Goal: Task Accomplishment & Management: Manage account settings

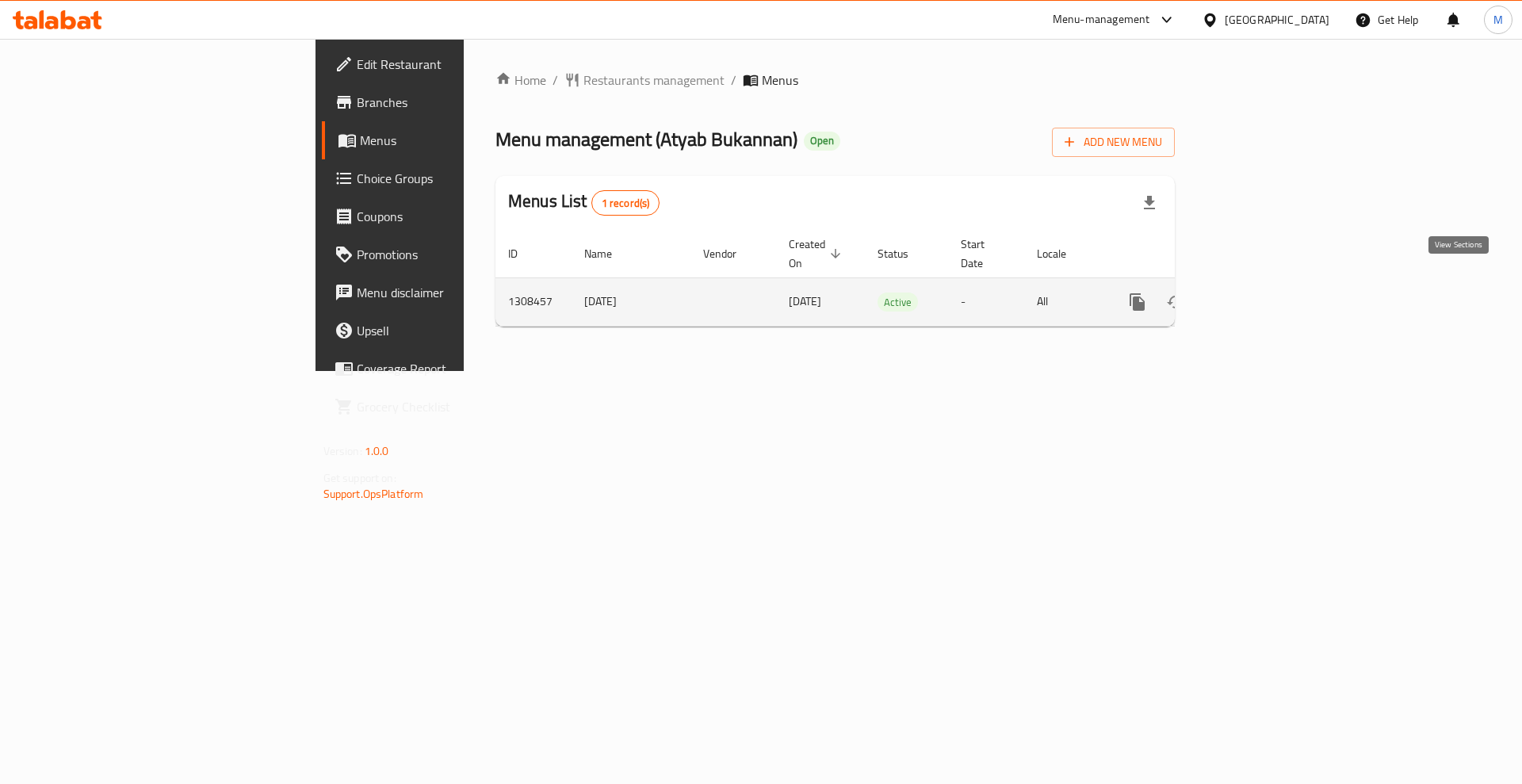
click at [1261, 293] on icon "enhanced table" at bounding box center [1252, 303] width 19 height 19
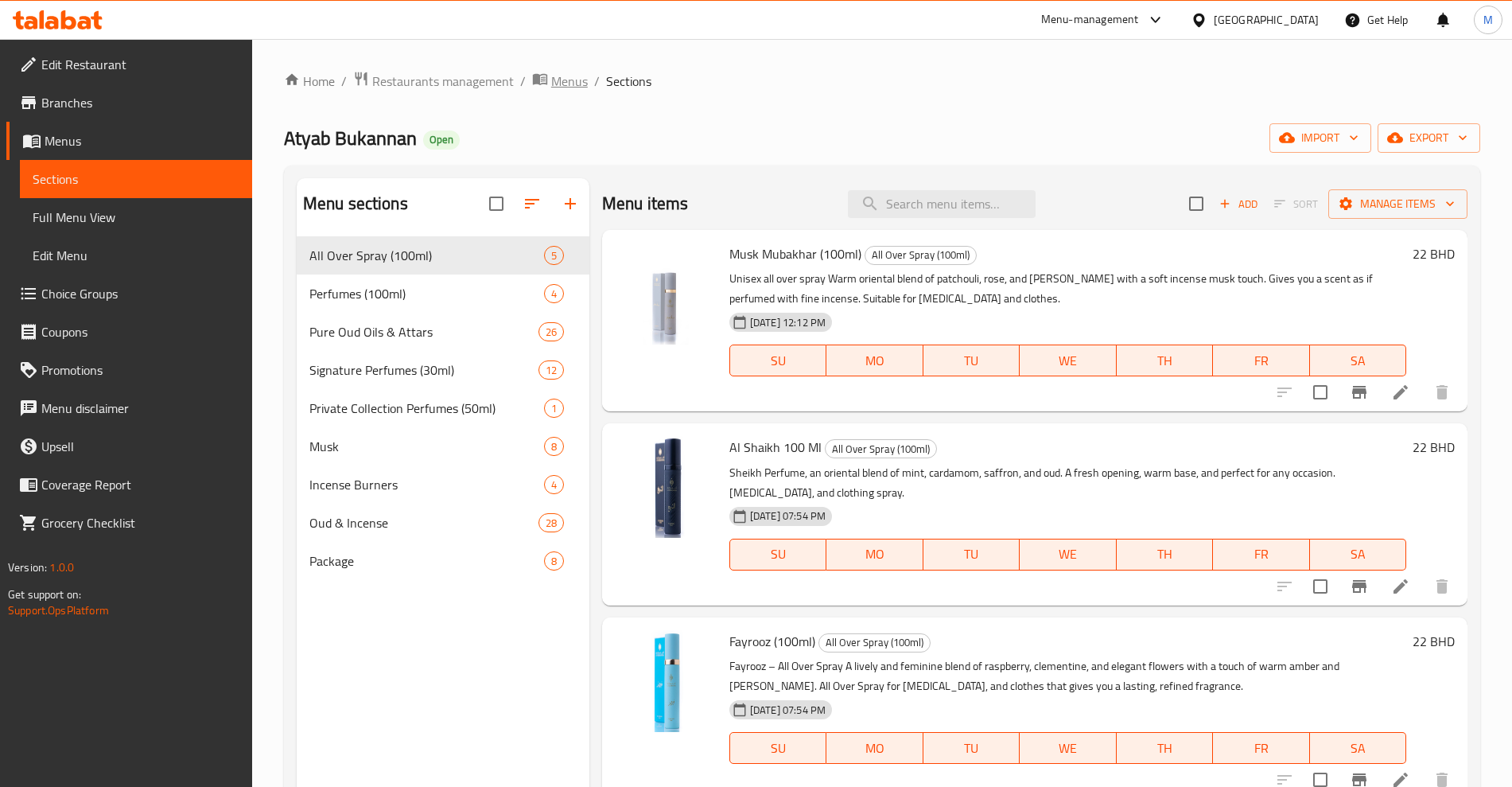
click at [575, 80] on span "Menus" at bounding box center [569, 81] width 37 height 19
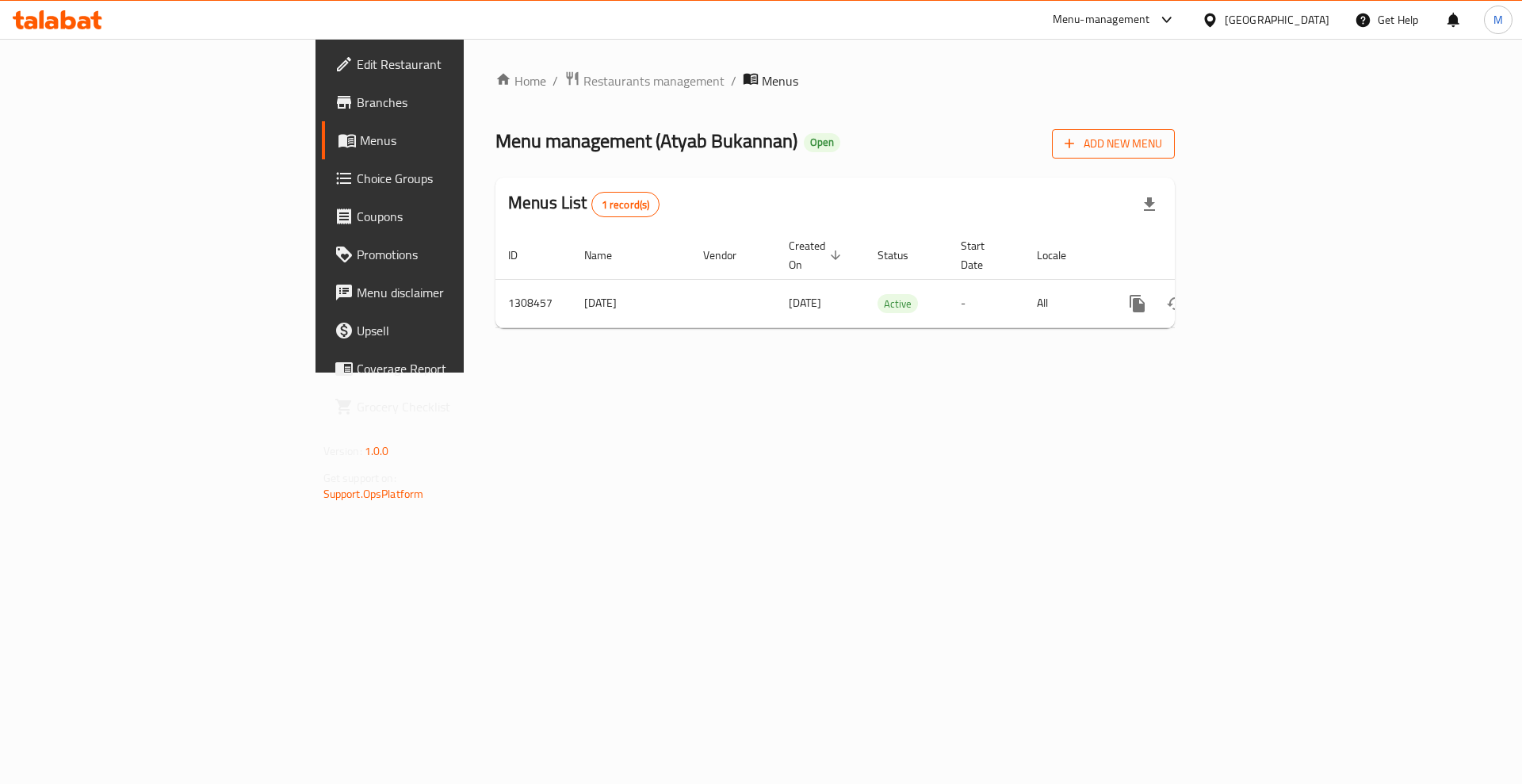
click at [1162, 142] on span "Add New Menu" at bounding box center [1113, 144] width 98 height 19
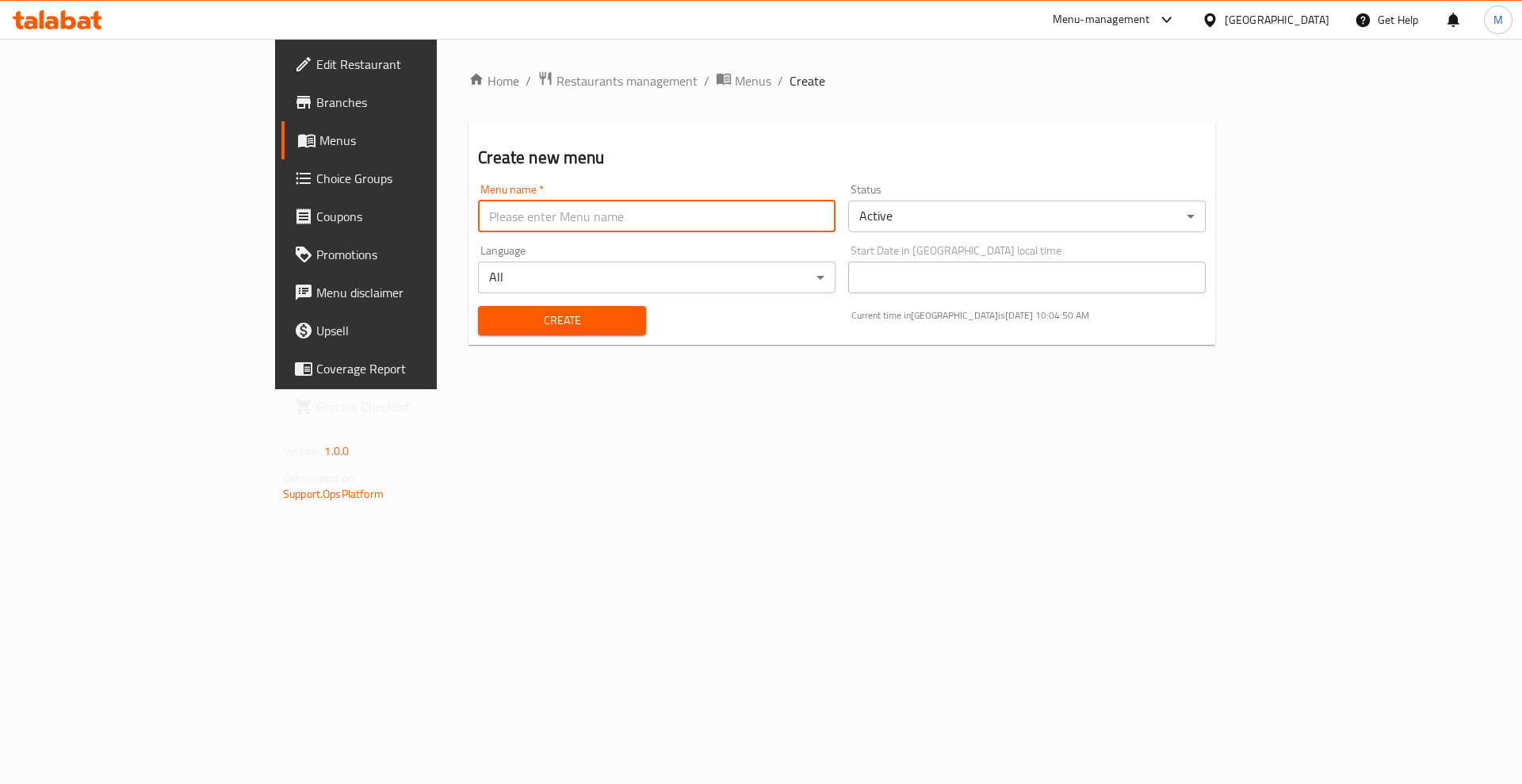
click at [560, 231] on input "text" at bounding box center [657, 216] width 358 height 32
type input "New"
click at [946, 216] on body "​ Menu-management [GEOGRAPHIC_DATA] Get Help M Edit Restaurant Branches Menus C…" at bounding box center [761, 411] width 1522 height 745
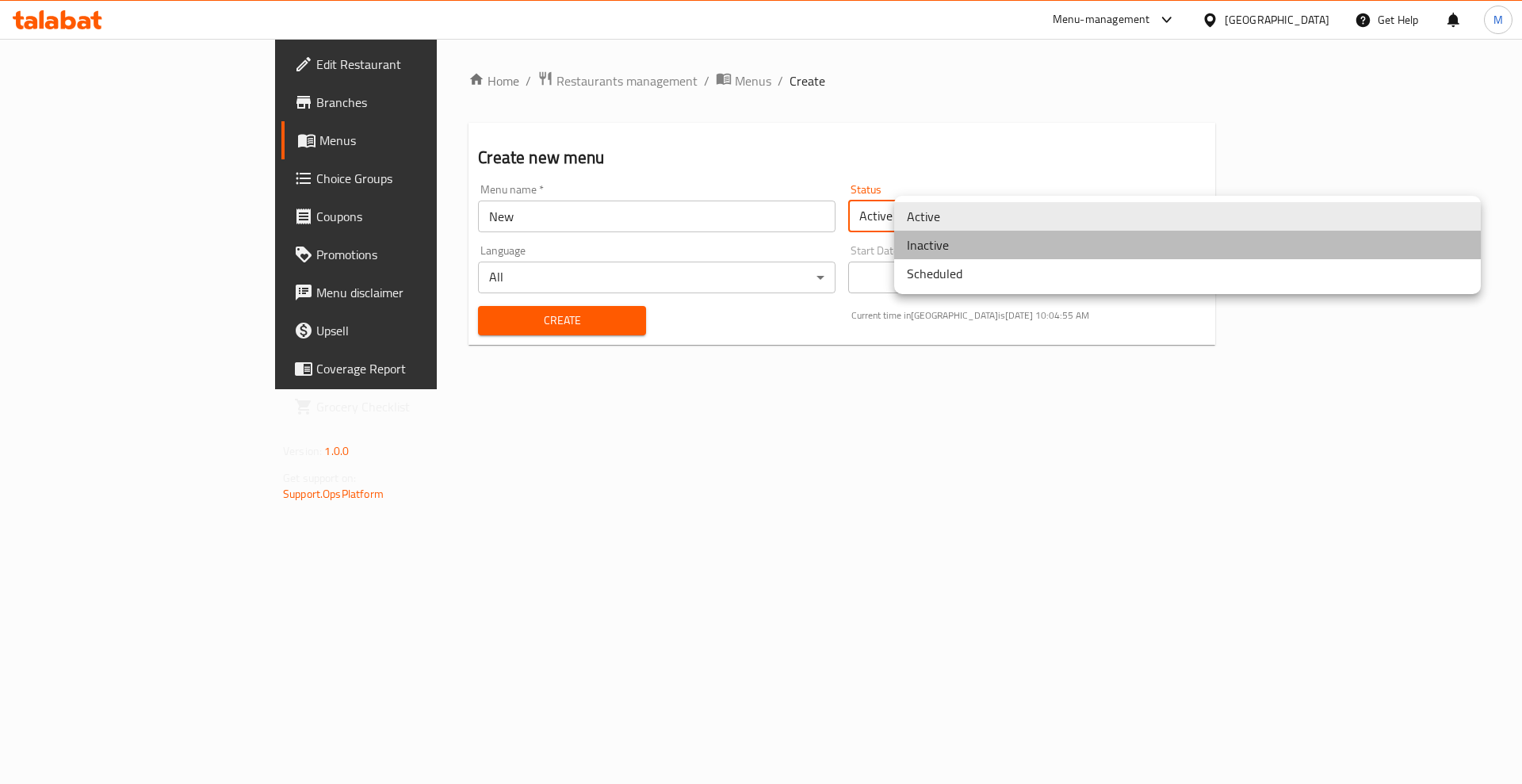
click at [944, 252] on li "Inactive" at bounding box center [1187, 244] width 587 height 28
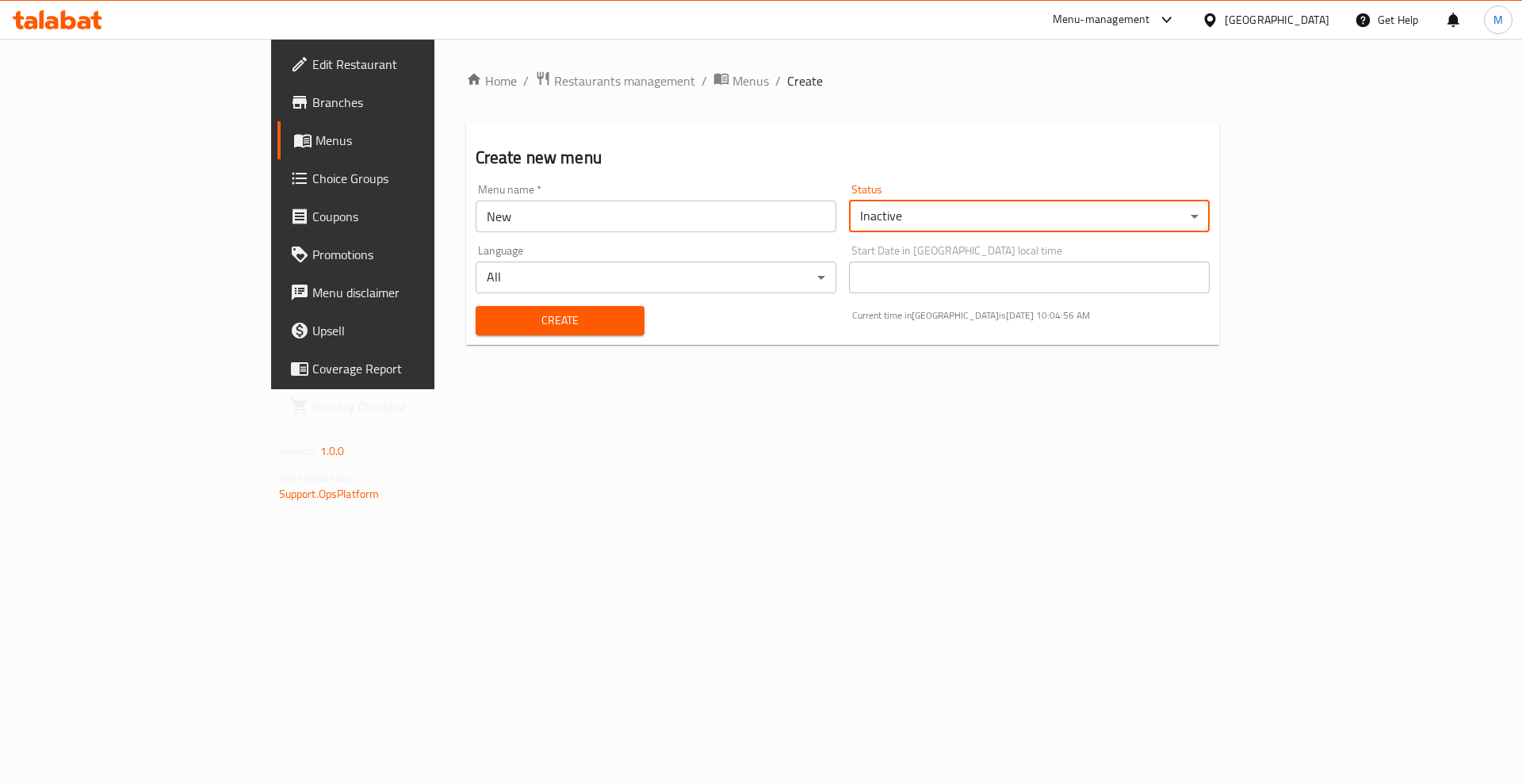
click at [489, 322] on span "Create" at bounding box center [561, 320] width 144 height 19
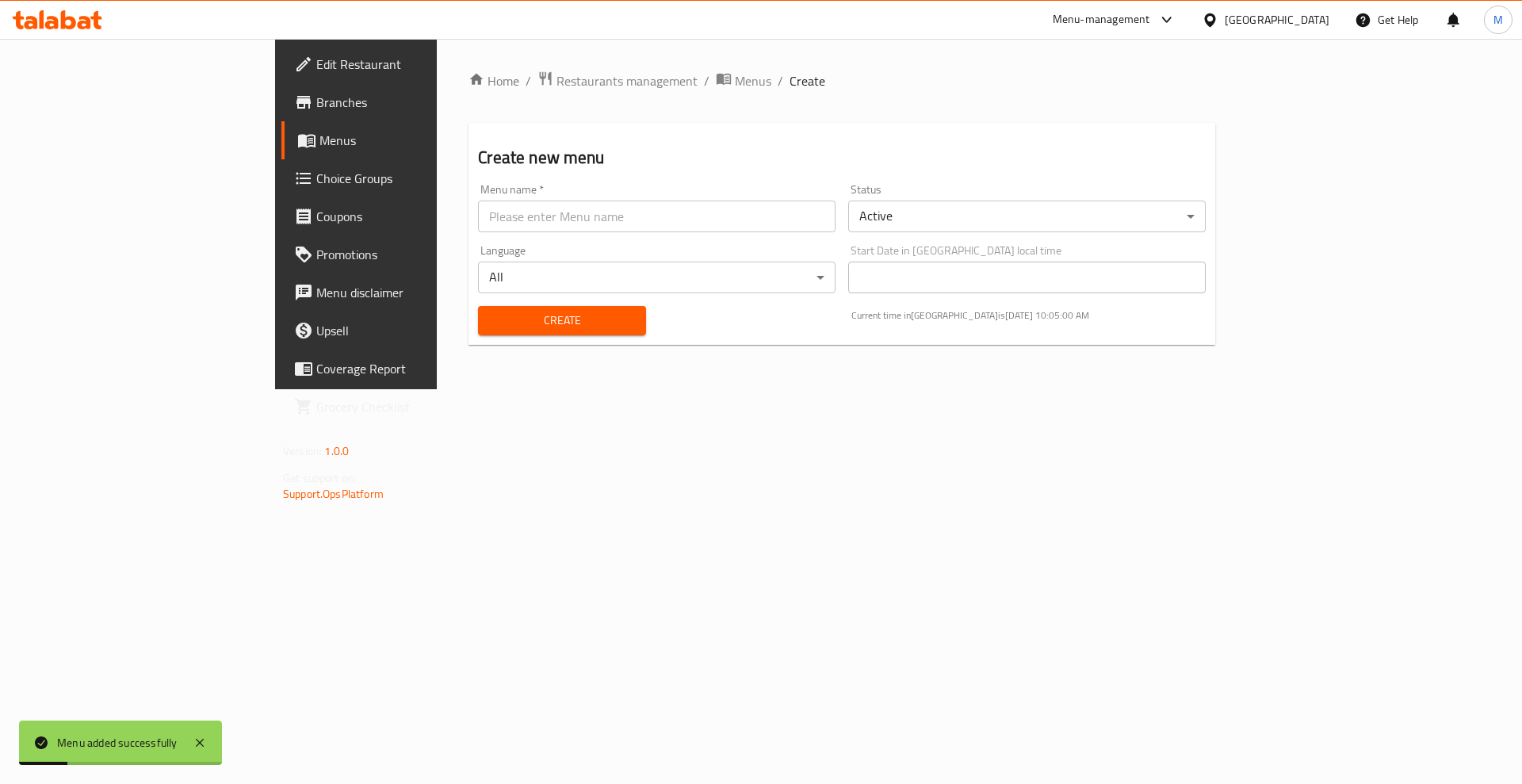
click at [320, 146] on span "Menus" at bounding box center [418, 141] width 197 height 19
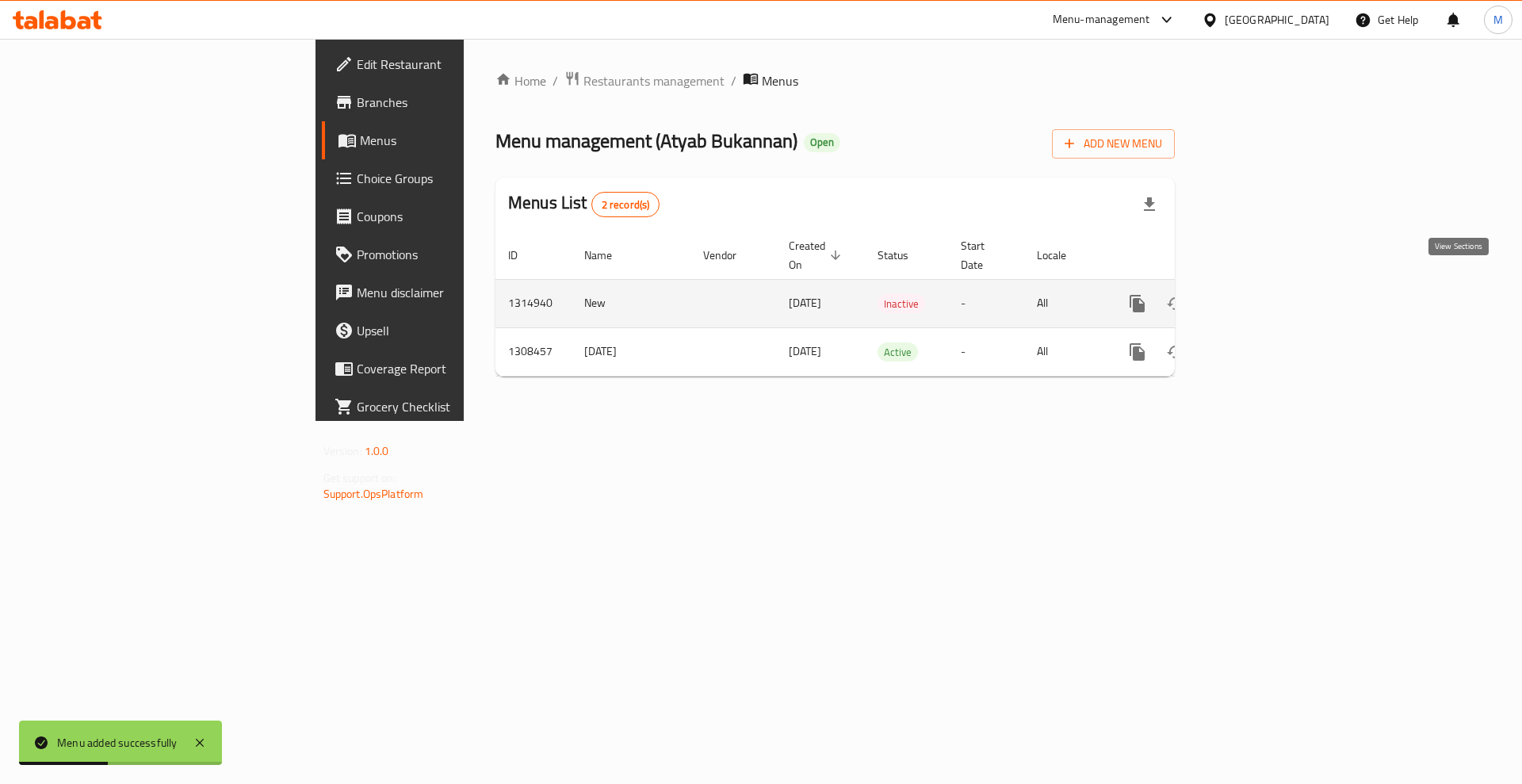
click at [1261, 294] on icon "enhanced table" at bounding box center [1252, 303] width 19 height 19
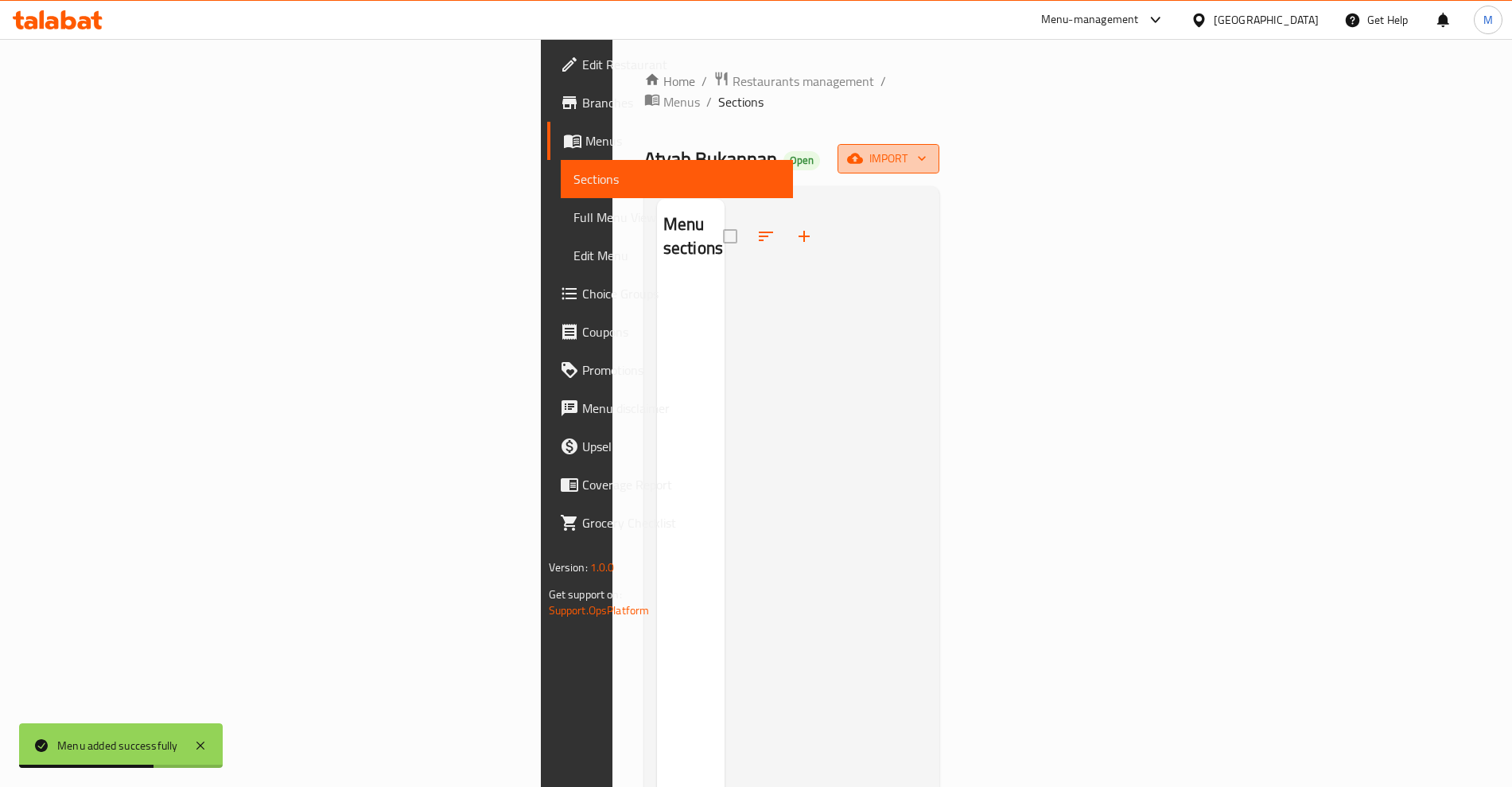
click at [930, 150] on icon "button" at bounding box center [922, 158] width 16 height 16
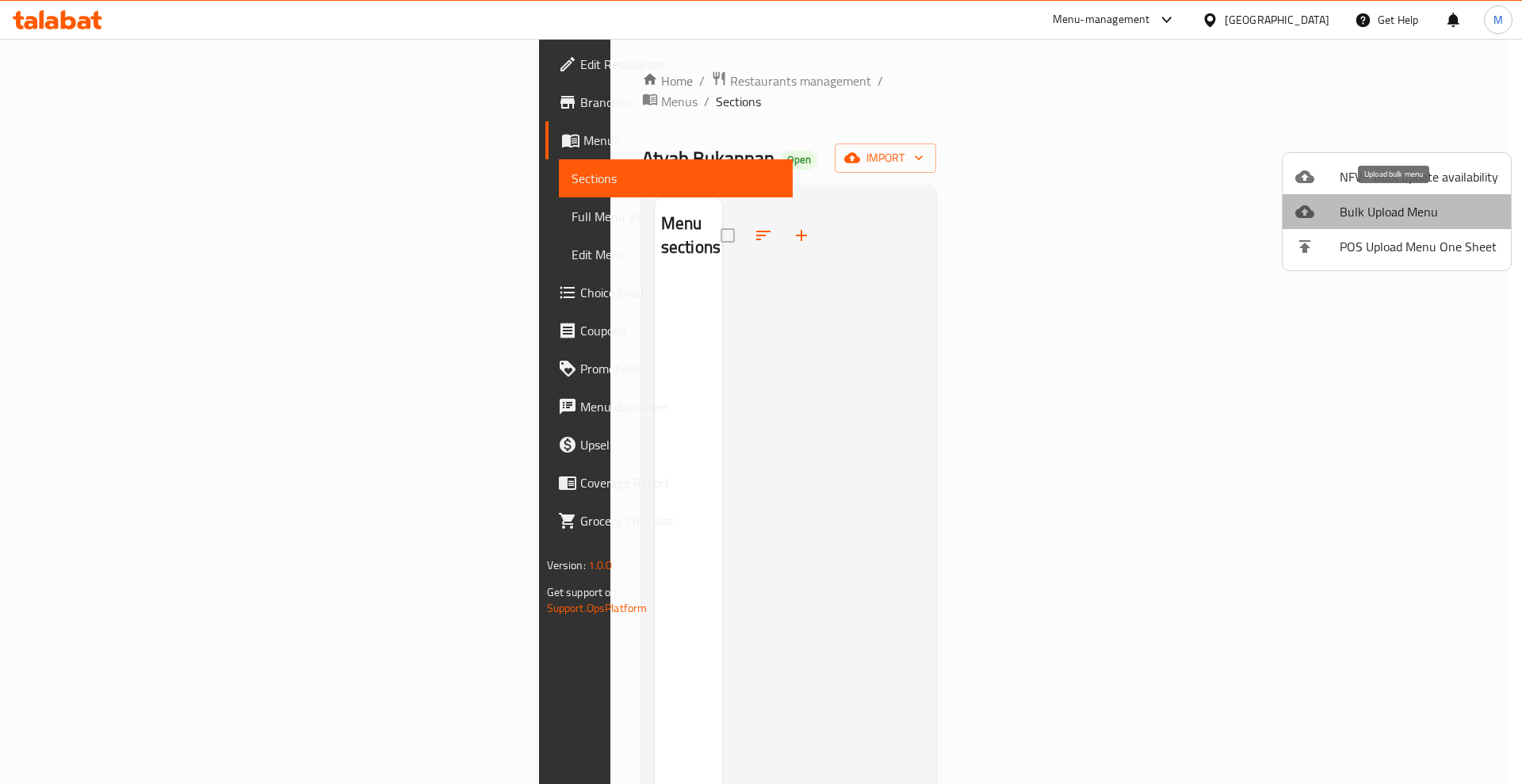
click at [1405, 220] on span "Bulk Upload Menu" at bounding box center [1419, 212] width 159 height 19
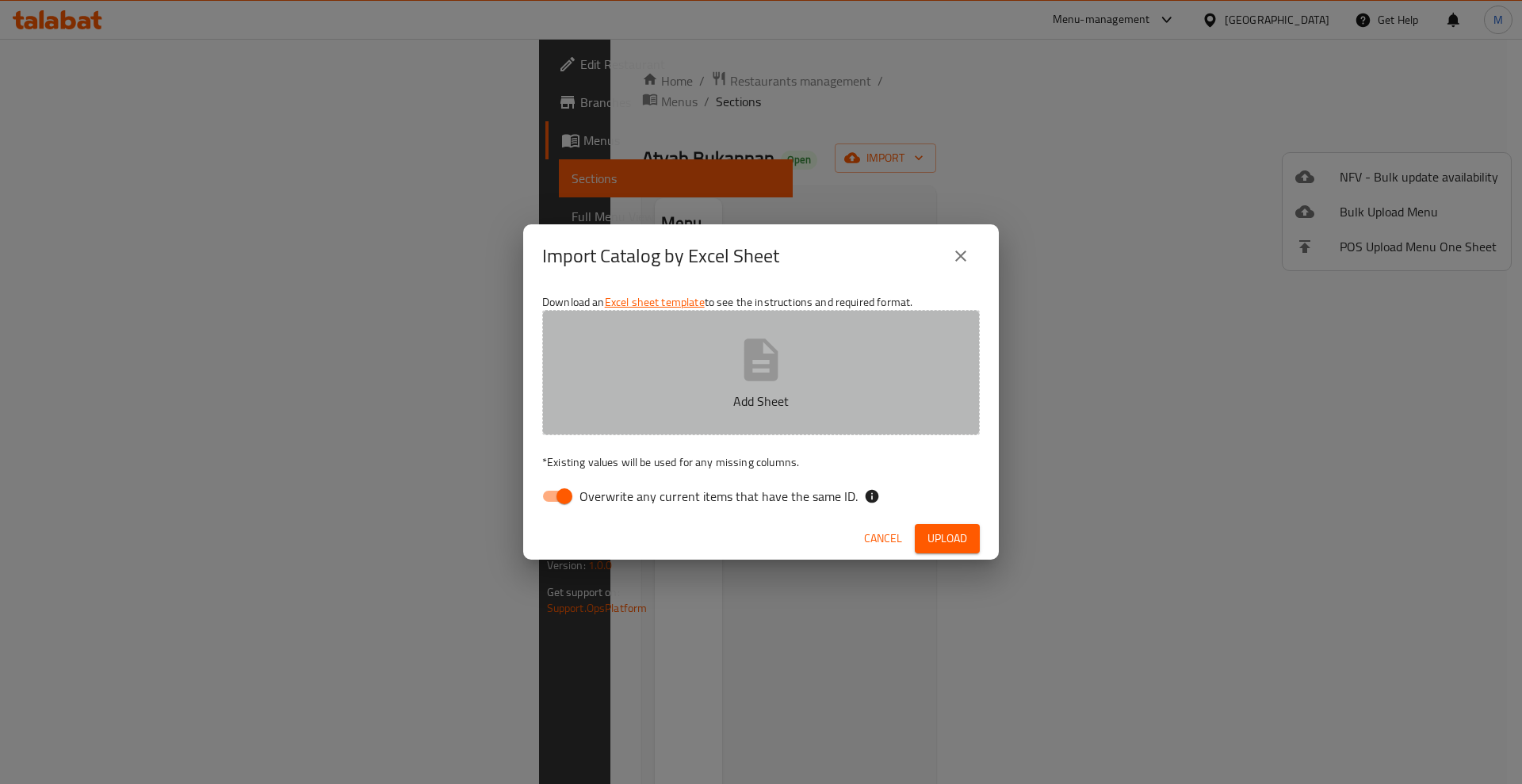
click at [753, 366] on icon "button" at bounding box center [761, 359] width 34 height 42
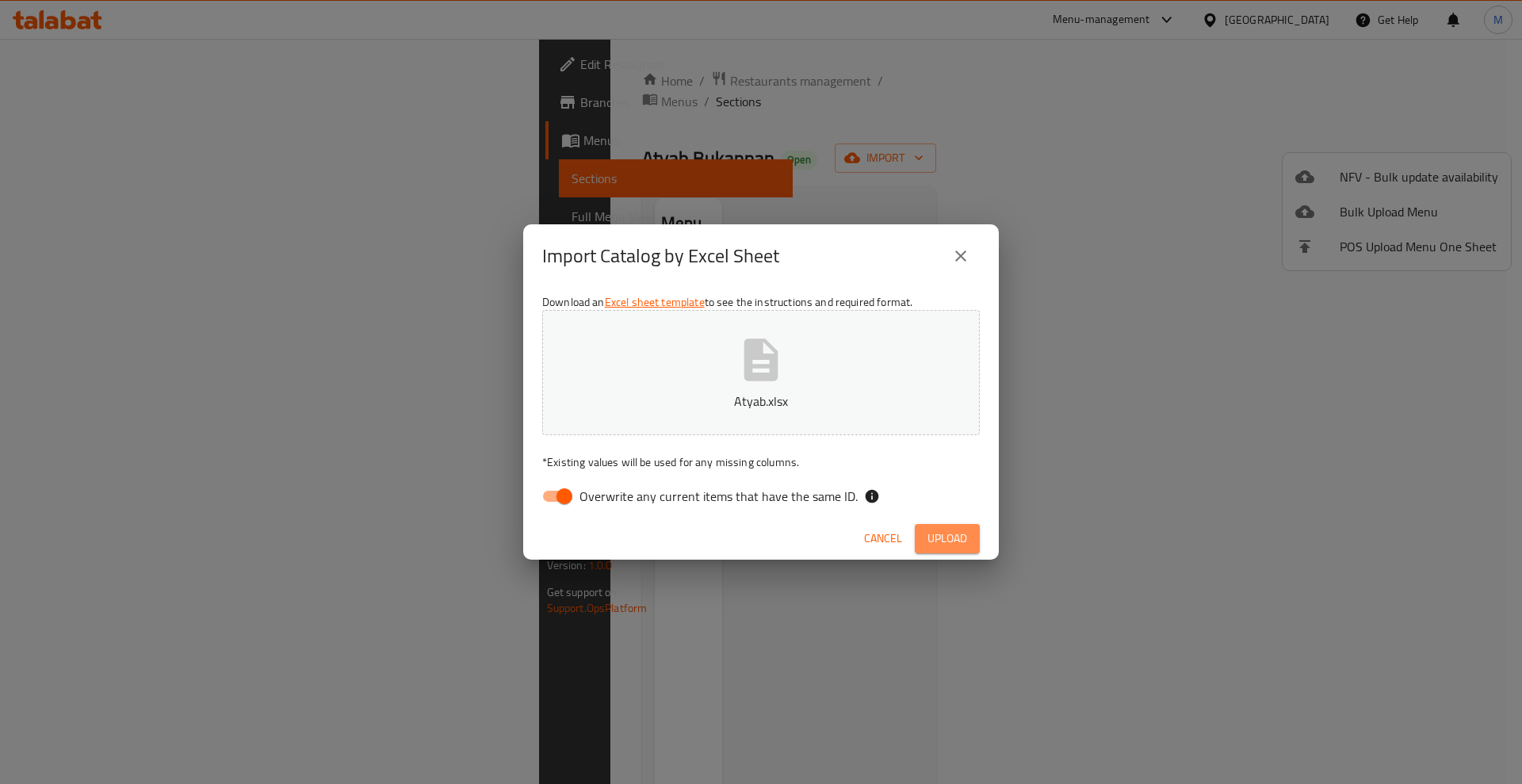
click at [932, 532] on span "Upload" at bounding box center [947, 538] width 40 height 19
click at [952, 539] on span "Upload" at bounding box center [947, 538] width 40 height 19
click at [958, 254] on icon "close" at bounding box center [961, 256] width 19 height 19
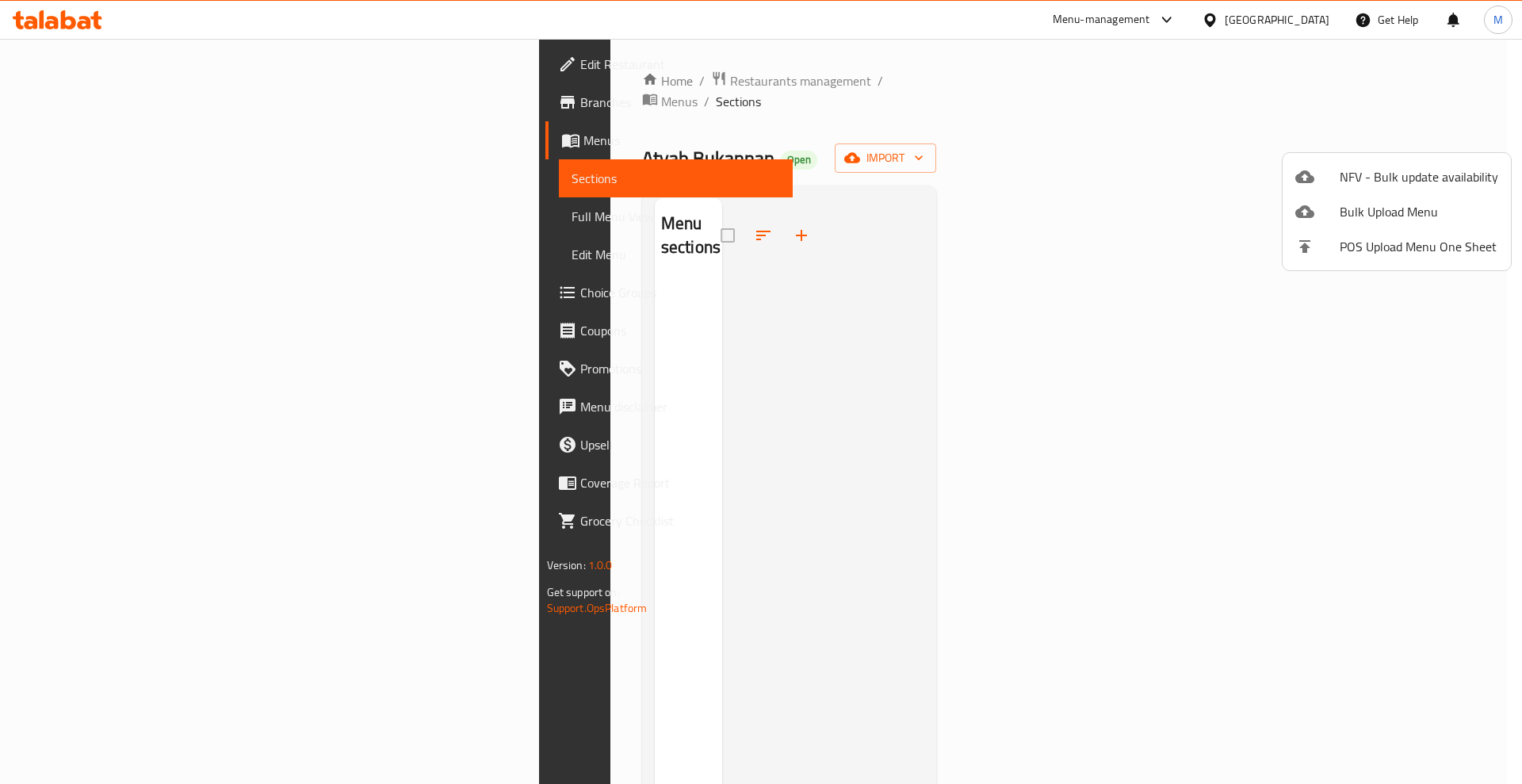
click at [166, 689] on div at bounding box center [761, 392] width 1522 height 784
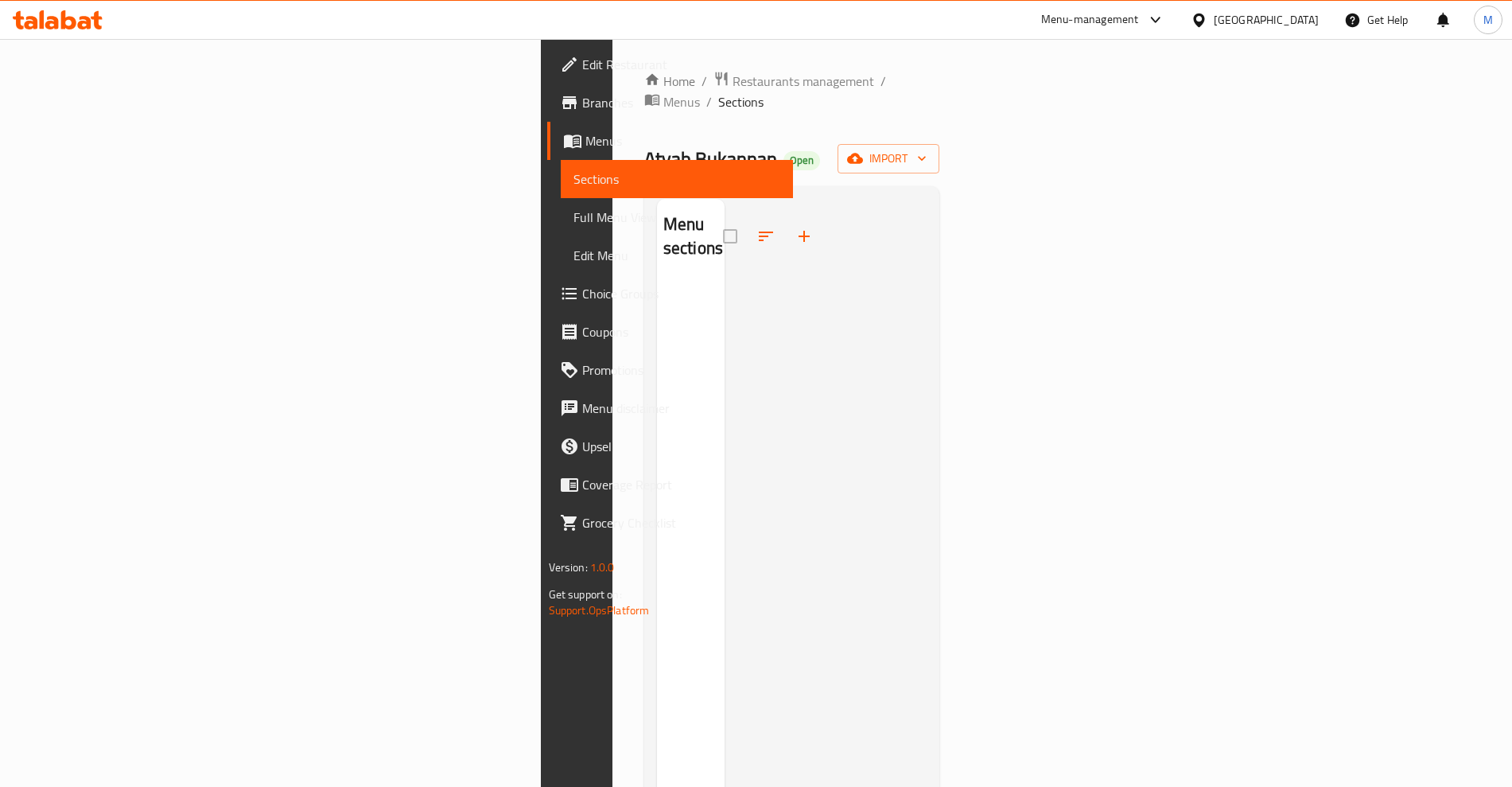
click at [844, 469] on div at bounding box center [827, 592] width 203 height 787
click at [725, 316] on div at bounding box center [827, 592] width 203 height 787
click at [927, 149] on span "import" at bounding box center [888, 158] width 76 height 19
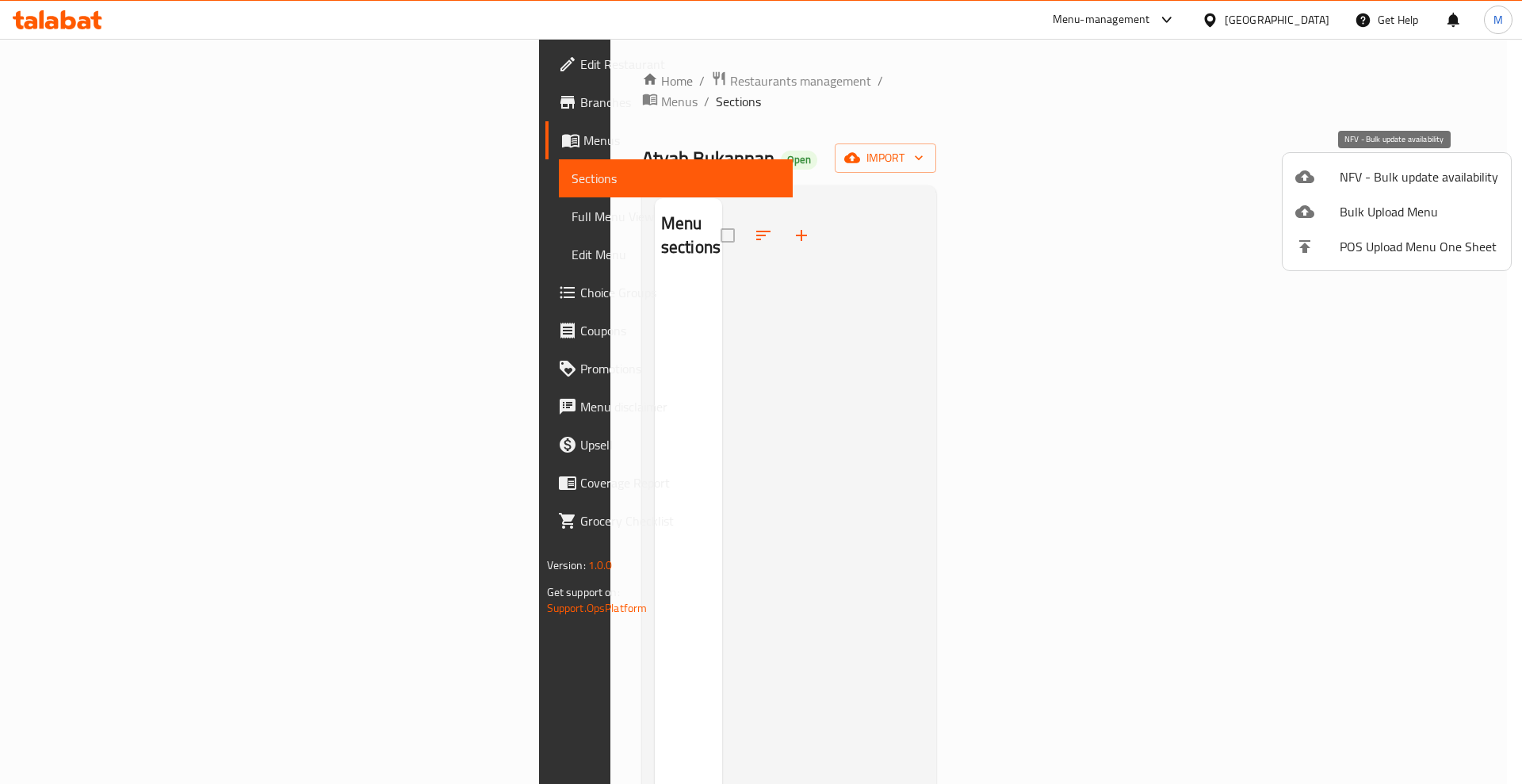
click at [1414, 179] on span "NFV - Bulk update availability" at bounding box center [1419, 177] width 159 height 19
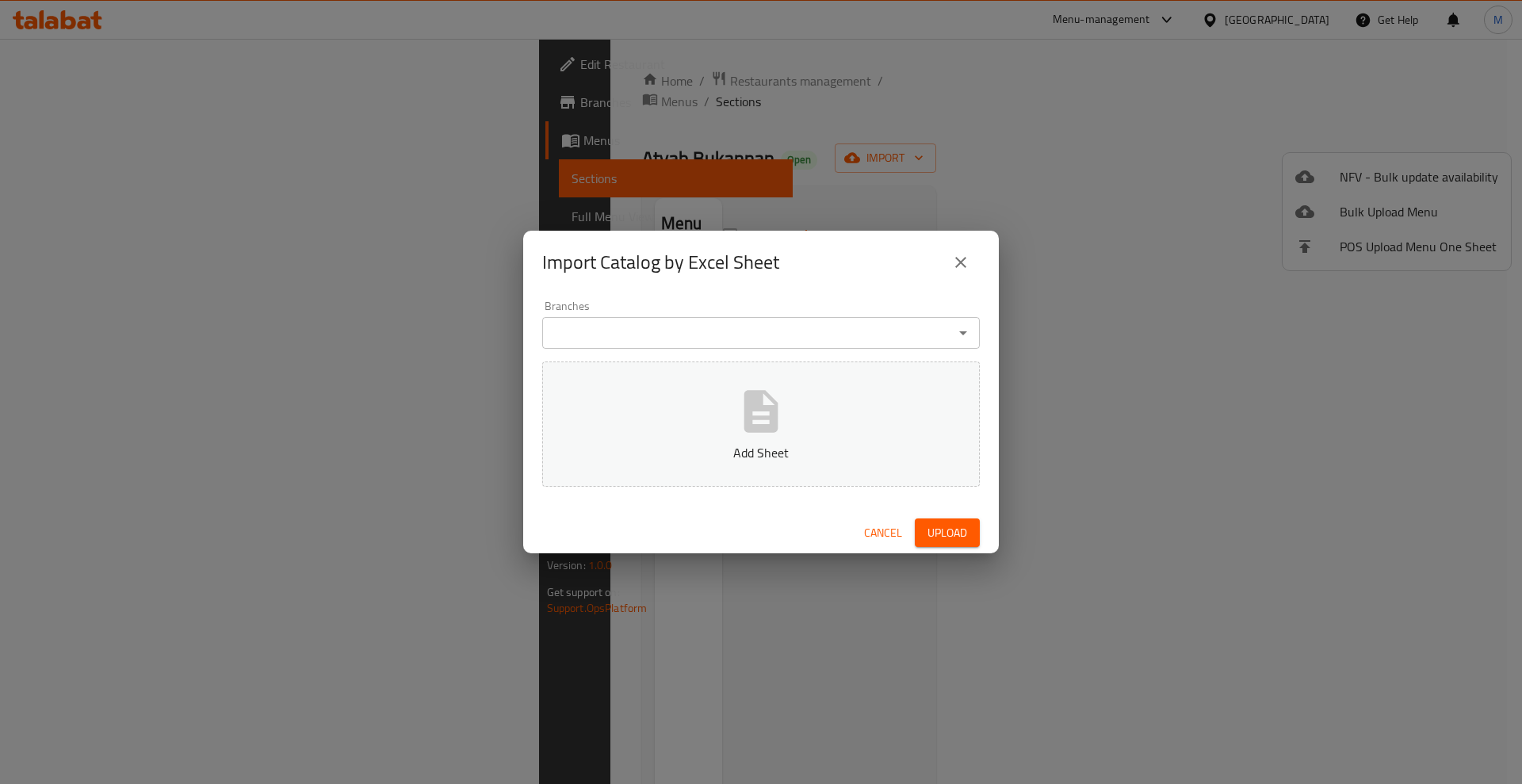
click at [1414, 179] on div "Import Catalog by Excel Sheet Branches Branches Add Sheet Cancel Upload" at bounding box center [761, 392] width 1522 height 784
click at [960, 254] on icon "close" at bounding box center [961, 263] width 19 height 19
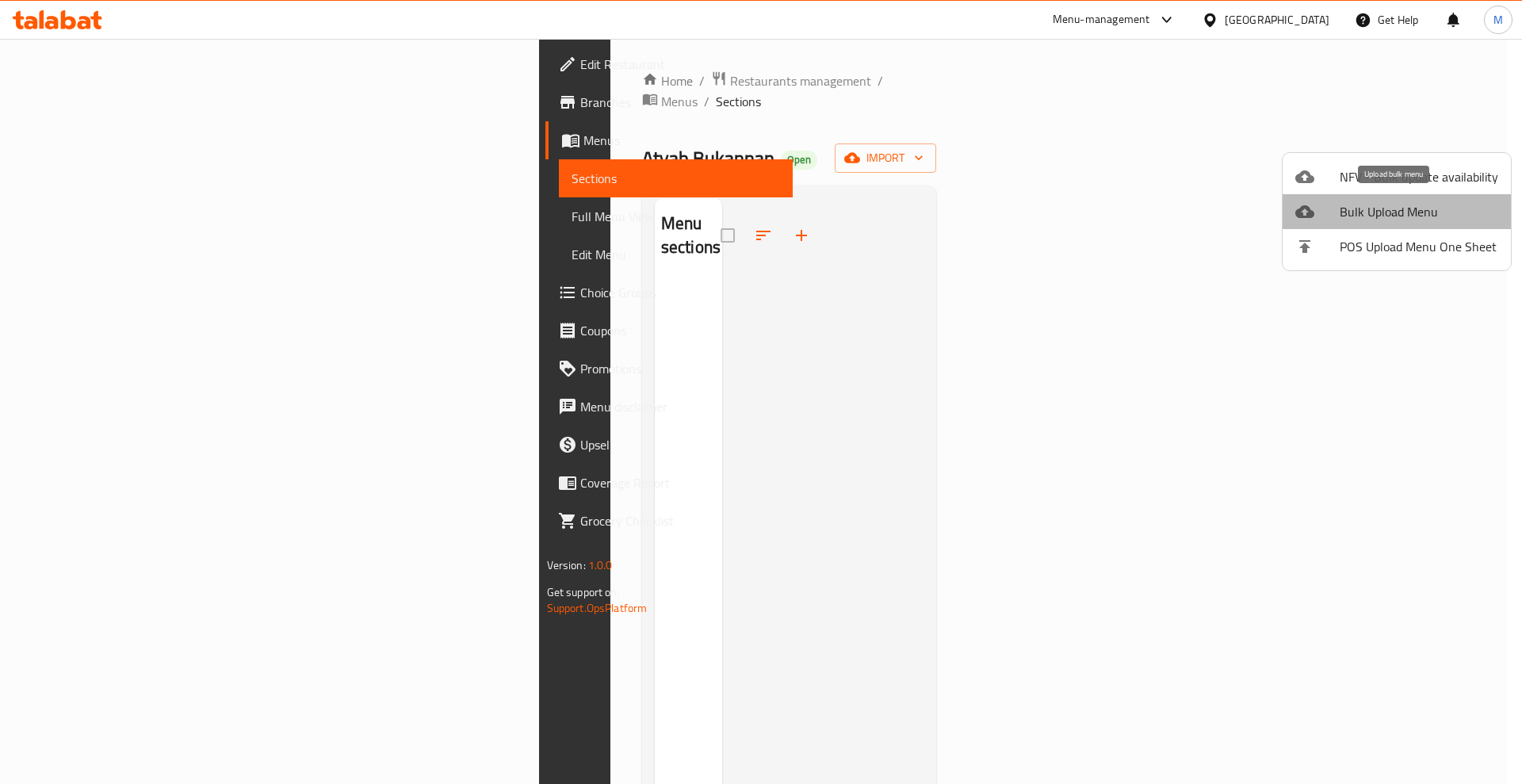
click at [1417, 209] on span "Bulk Upload Menu" at bounding box center [1419, 212] width 159 height 19
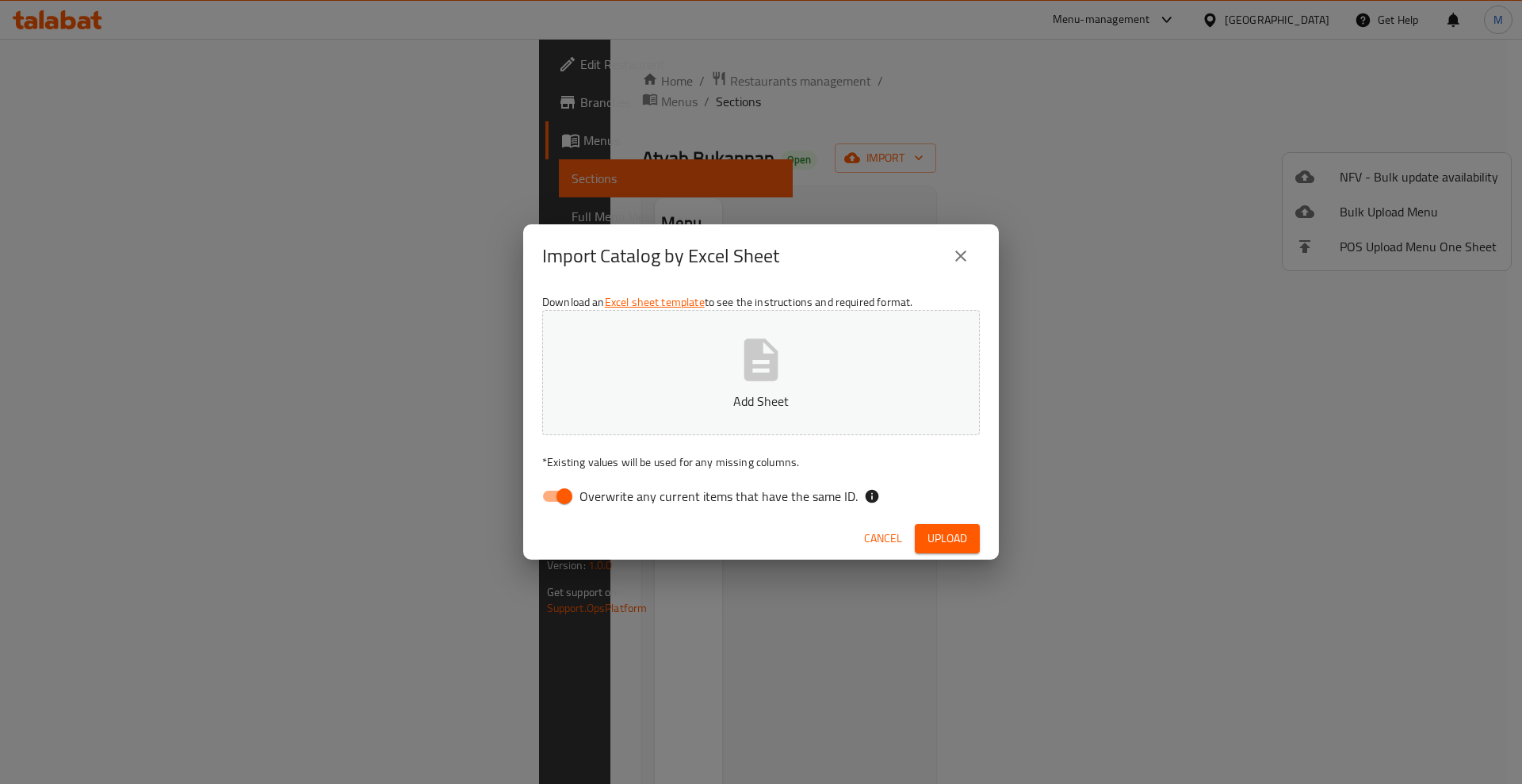
click at [747, 372] on icon "button" at bounding box center [761, 359] width 34 height 42
click at [960, 537] on span "Upload" at bounding box center [947, 538] width 40 height 19
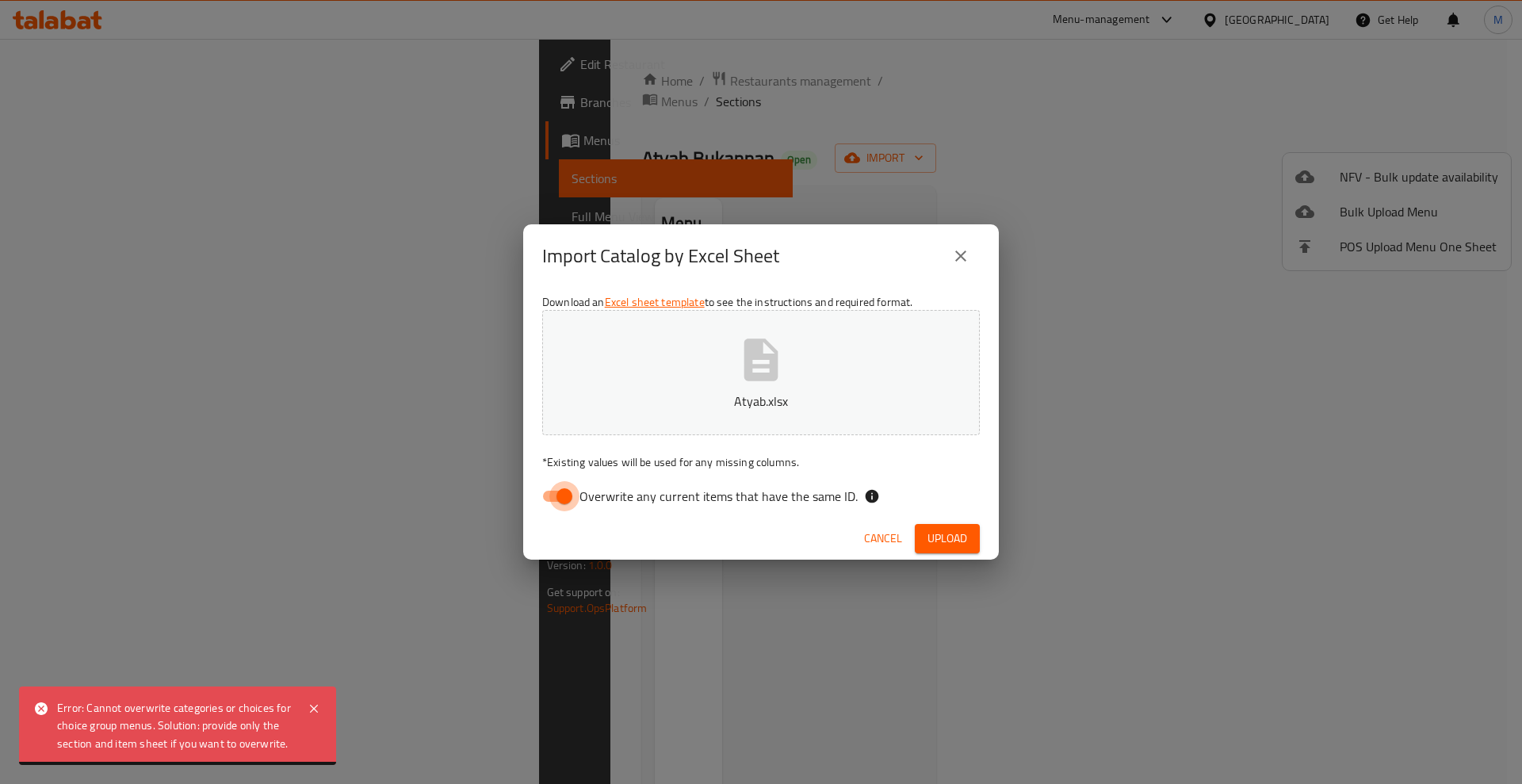
click at [569, 501] on input "Overwrite any current items that have the same ID." at bounding box center [565, 496] width 91 height 30
checkbox input "false"
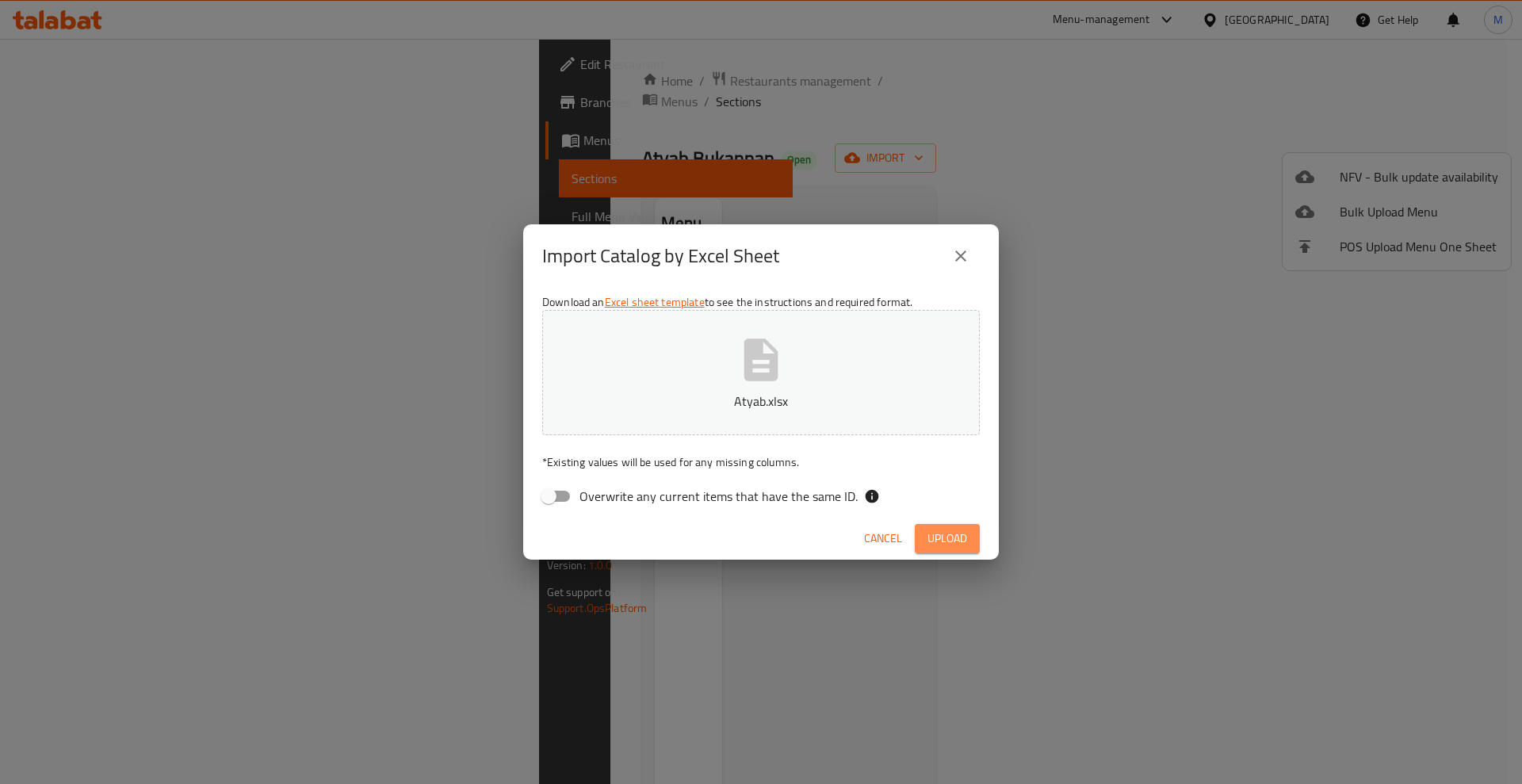
click at [971, 535] on button "Upload" at bounding box center [948, 539] width 65 height 29
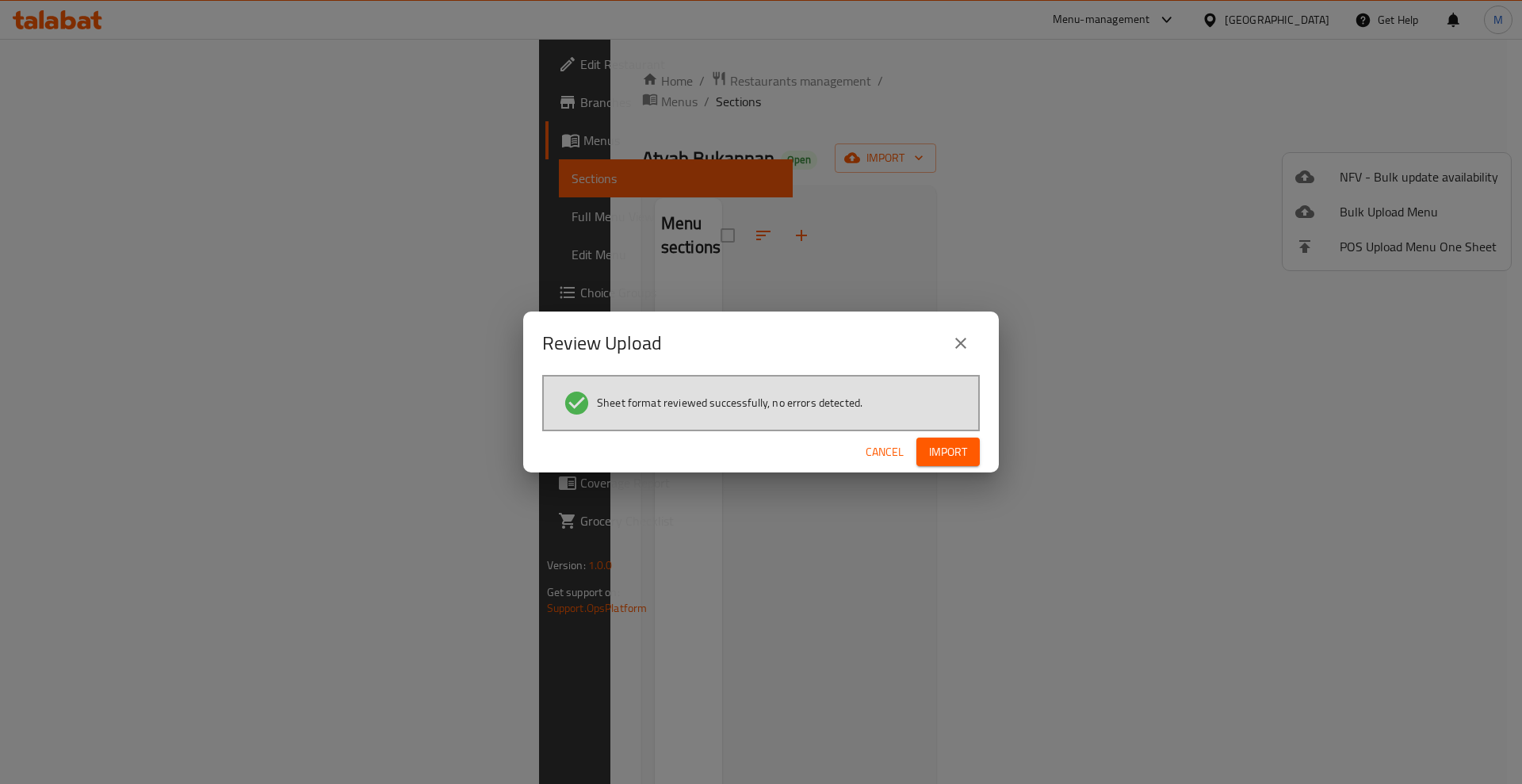
click at [958, 444] on span "Import" at bounding box center [948, 452] width 38 height 19
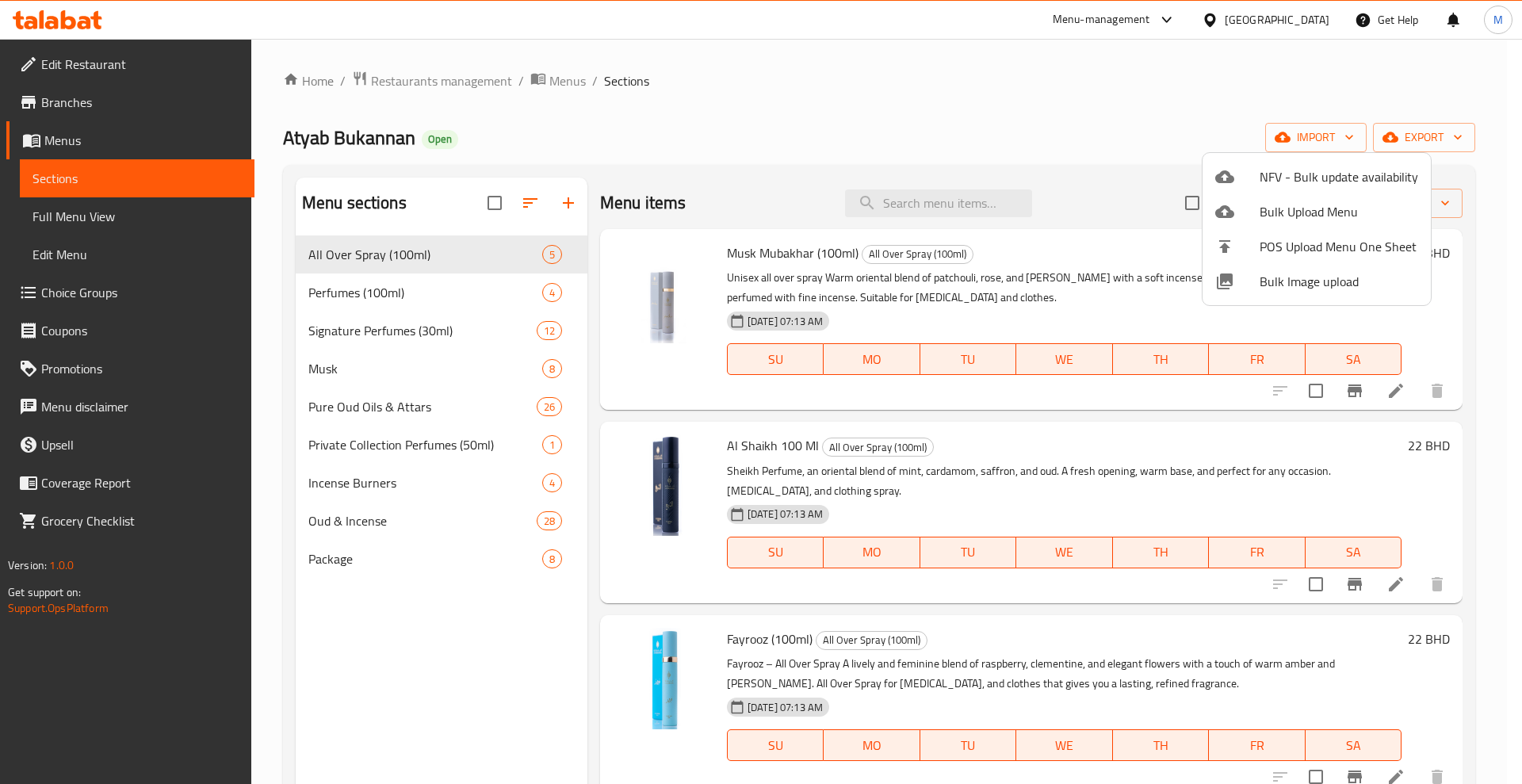
click at [427, 423] on div at bounding box center [761, 392] width 1522 height 784
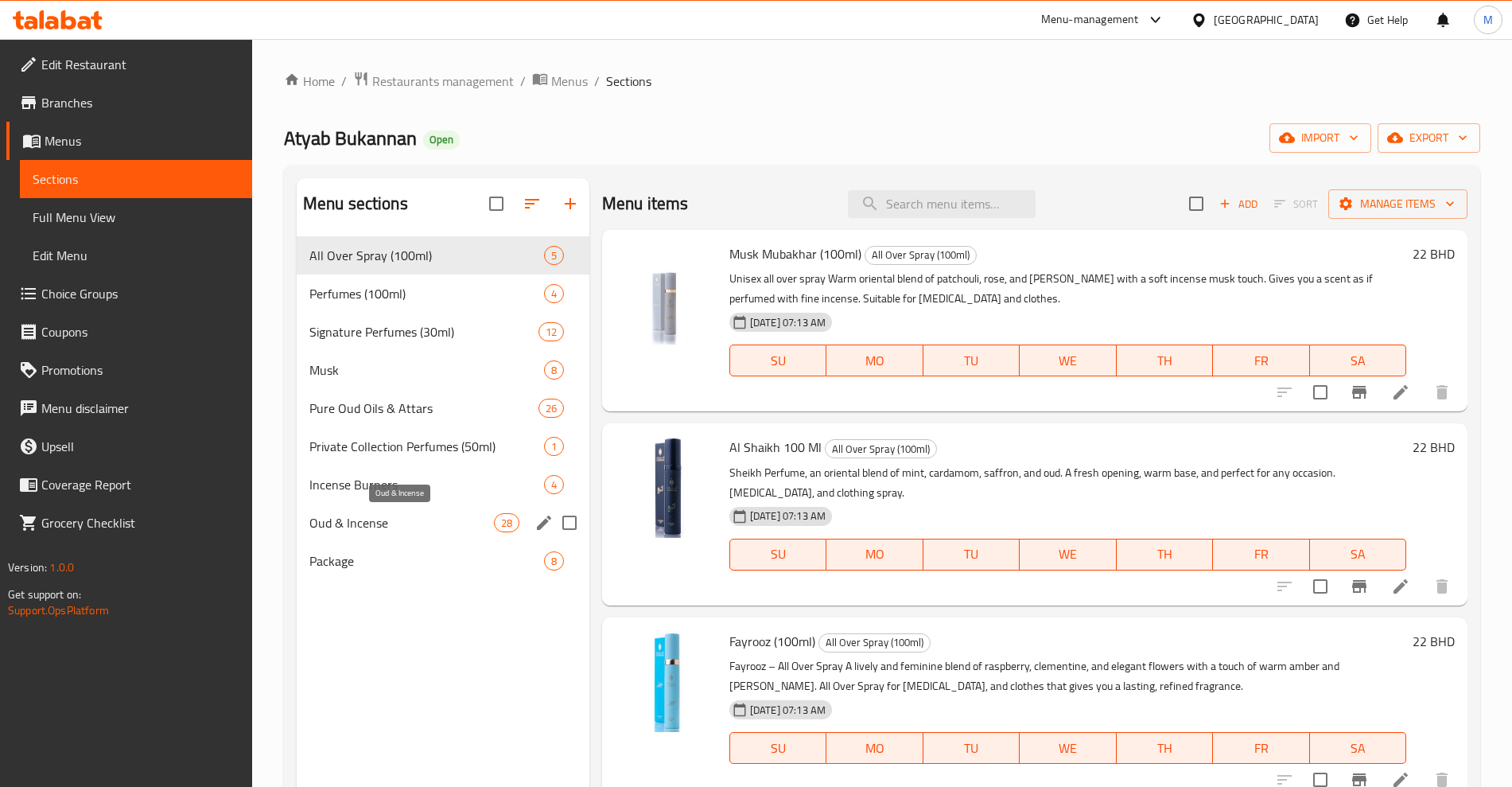
click at [434, 522] on span "Oud & Incense" at bounding box center [401, 523] width 184 height 19
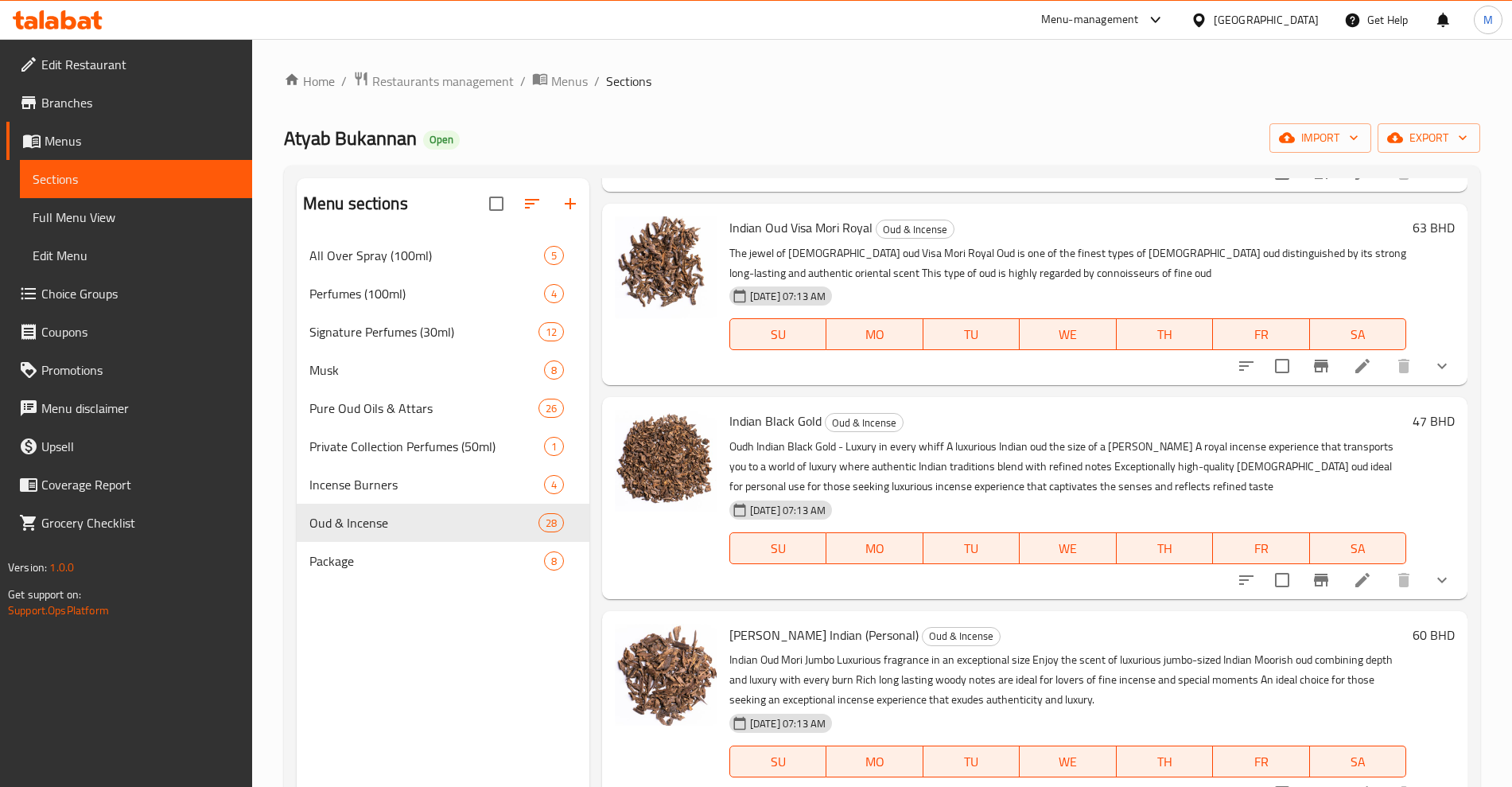
scroll to position [1195, 0]
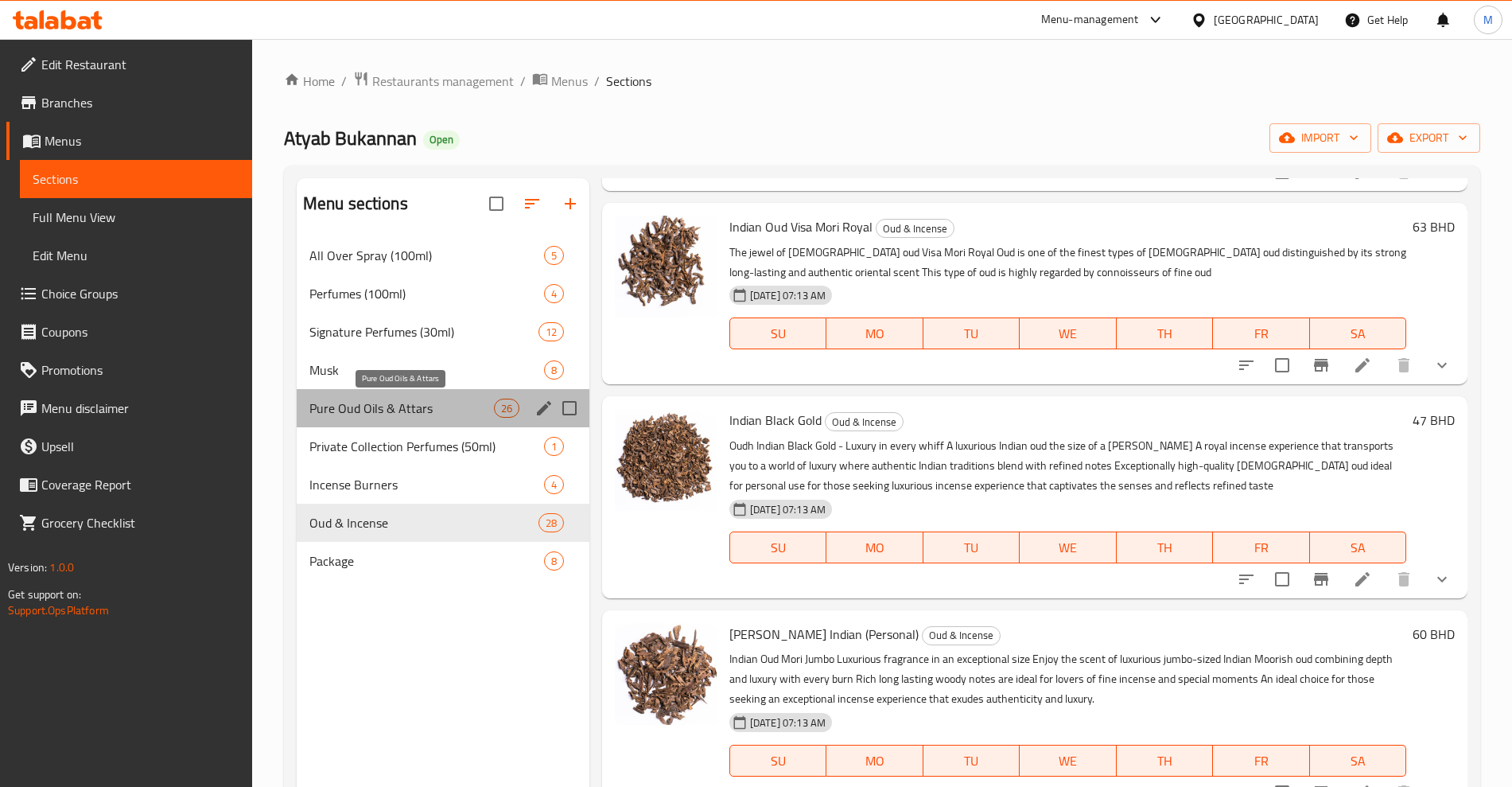
click at [408, 412] on span "Pure Oud Oils & Attars" at bounding box center [401, 409] width 184 height 19
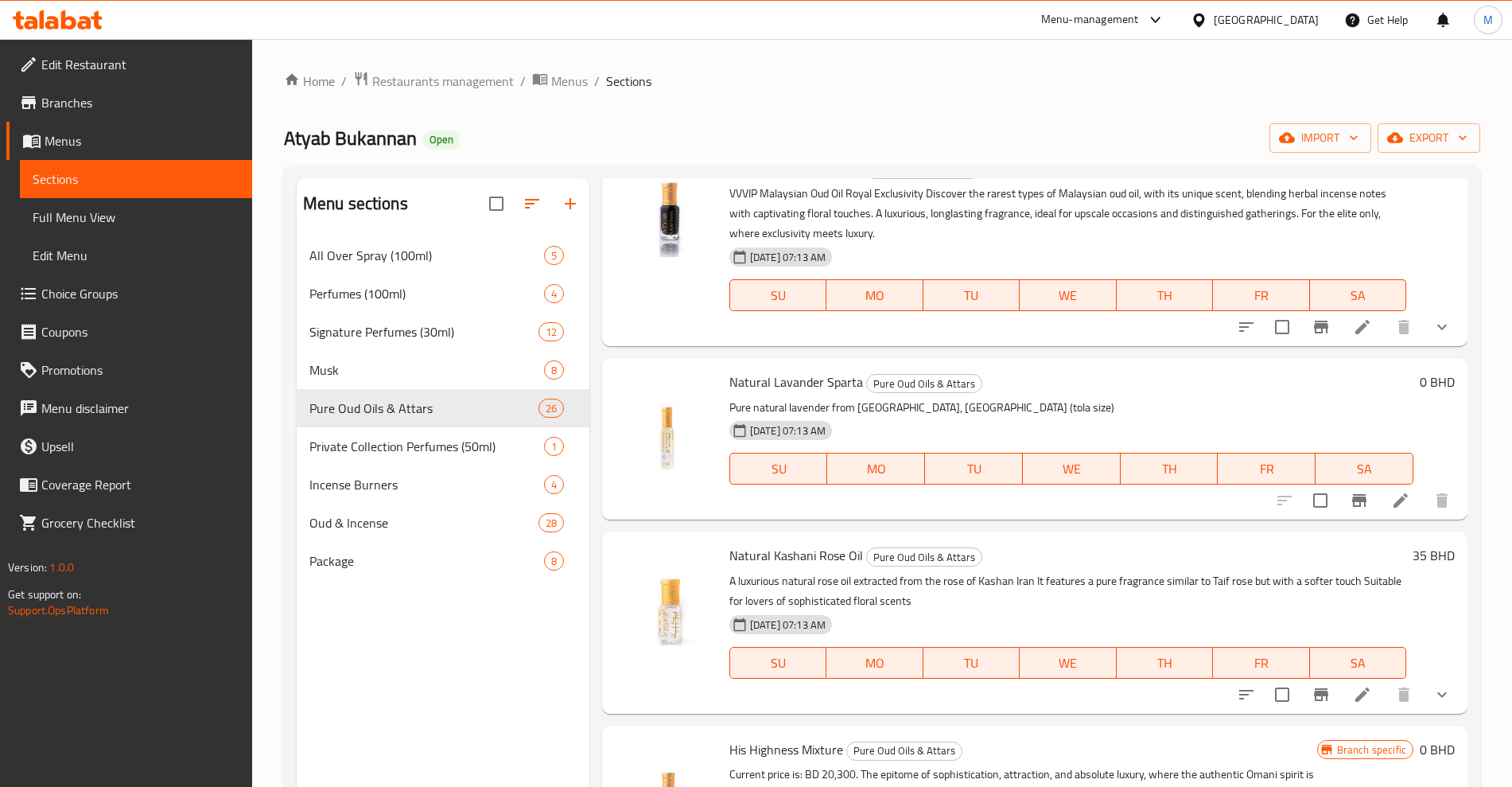
scroll to position [1099, 0]
click at [1392, 510] on icon at bounding box center [1402, 500] width 19 height 19
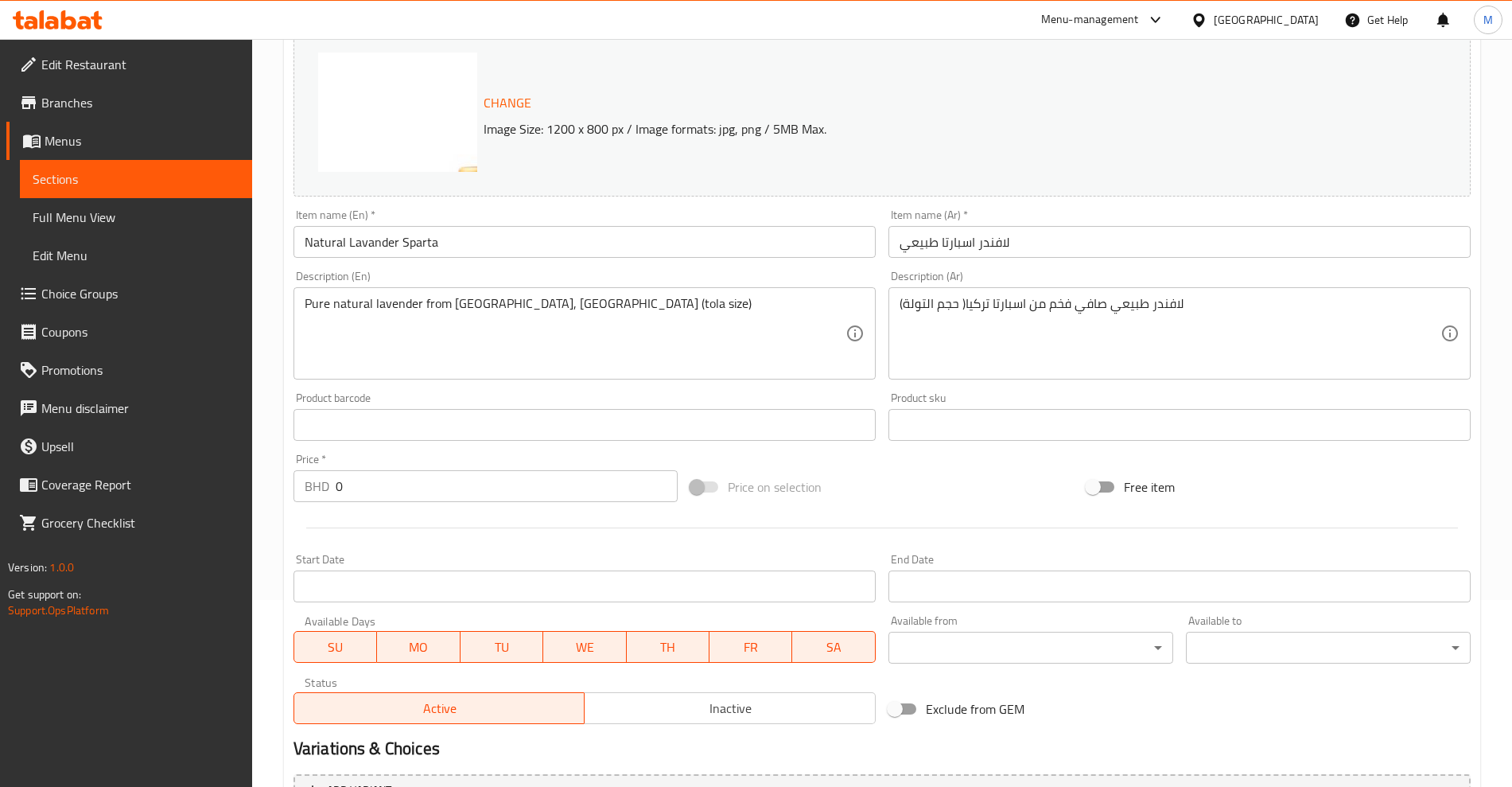
scroll to position [361, 0]
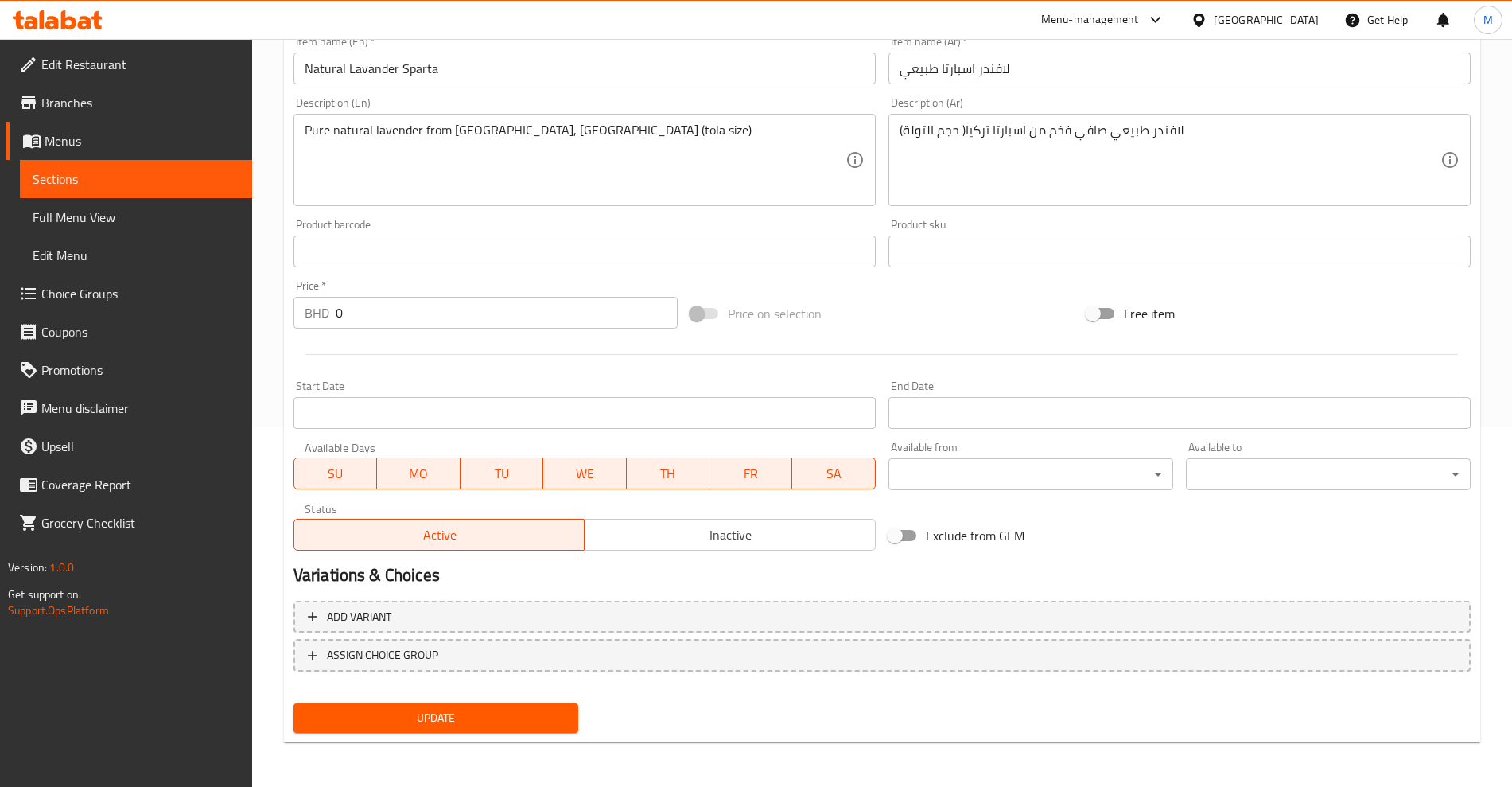
click at [572, 318] on input "0" at bounding box center [506, 312] width 342 height 32
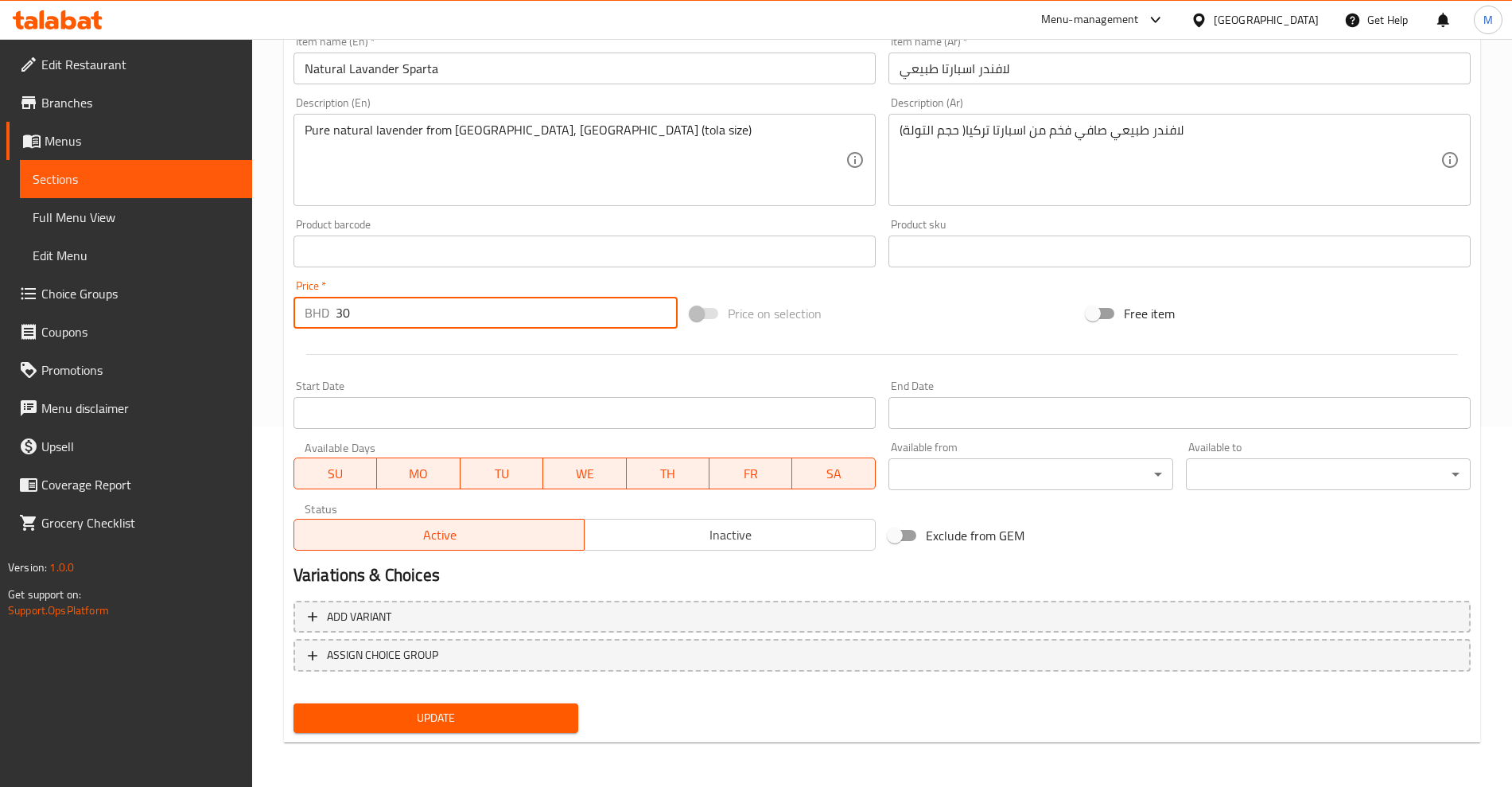
type input "3"
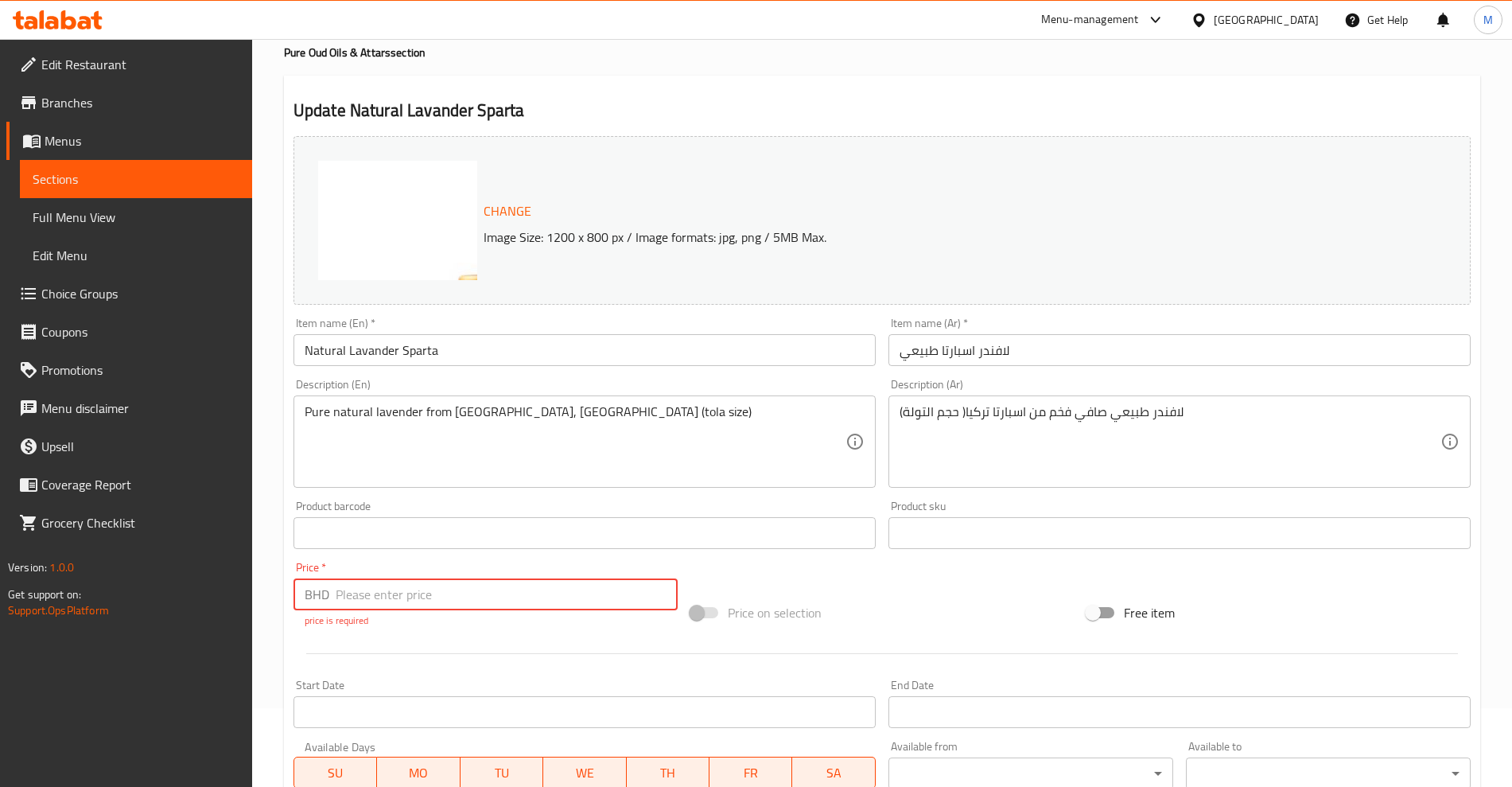
scroll to position [0, 0]
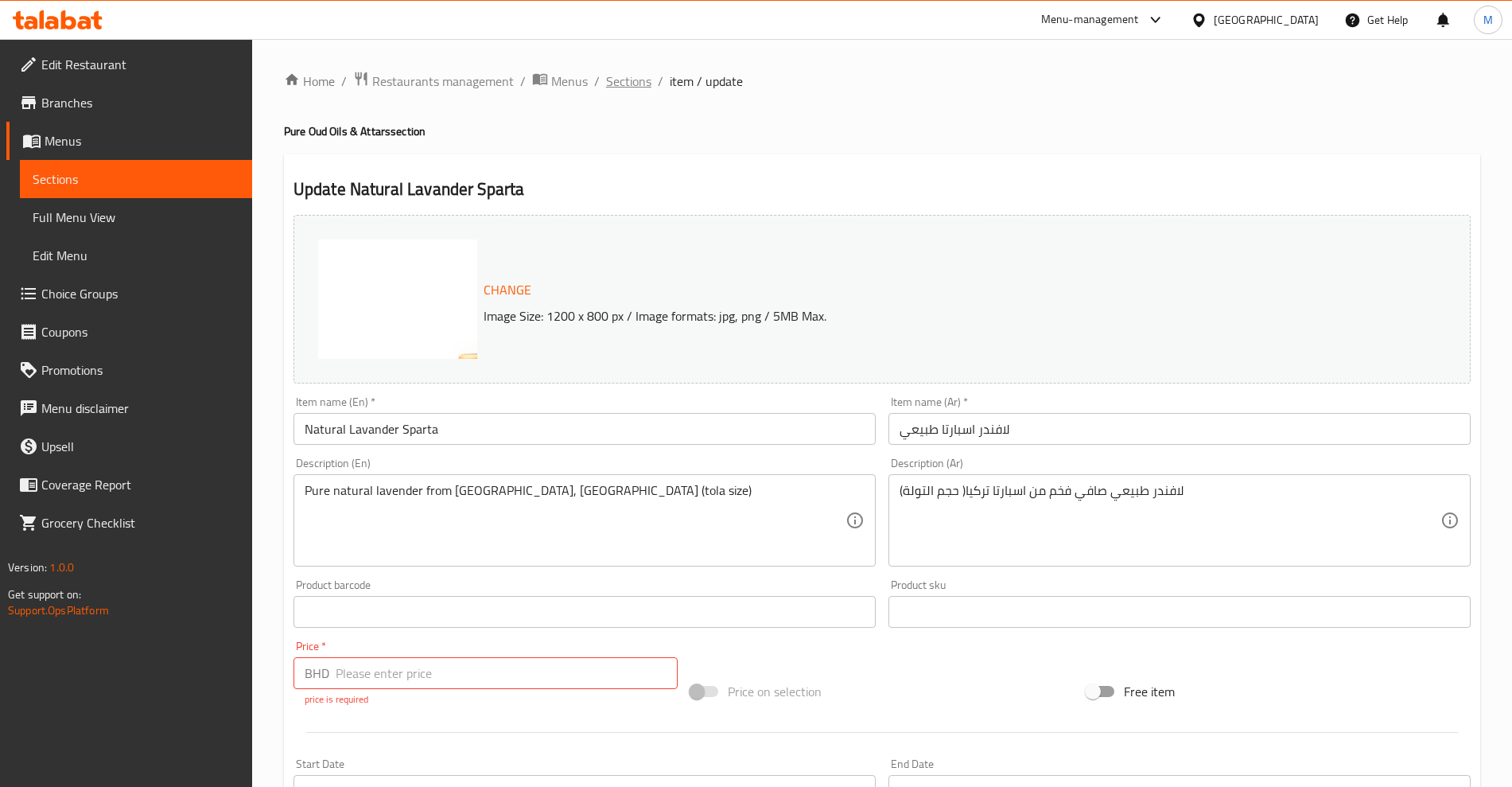
click at [615, 90] on span "Sections" at bounding box center [629, 81] width 45 height 19
